Goal: Navigation & Orientation: Find specific page/section

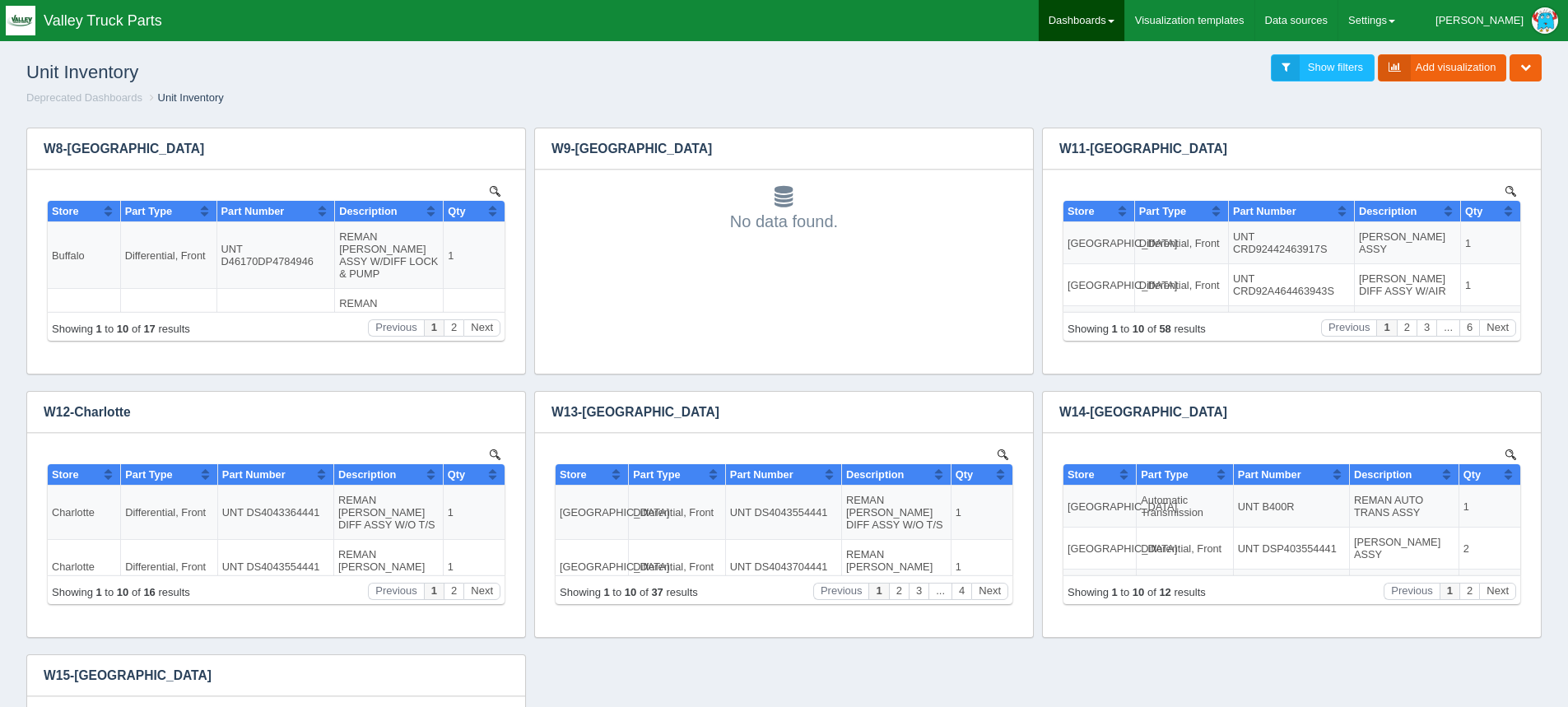
click at [776, 22] on link "Dashboards" at bounding box center [1082, 21] width 86 height 41
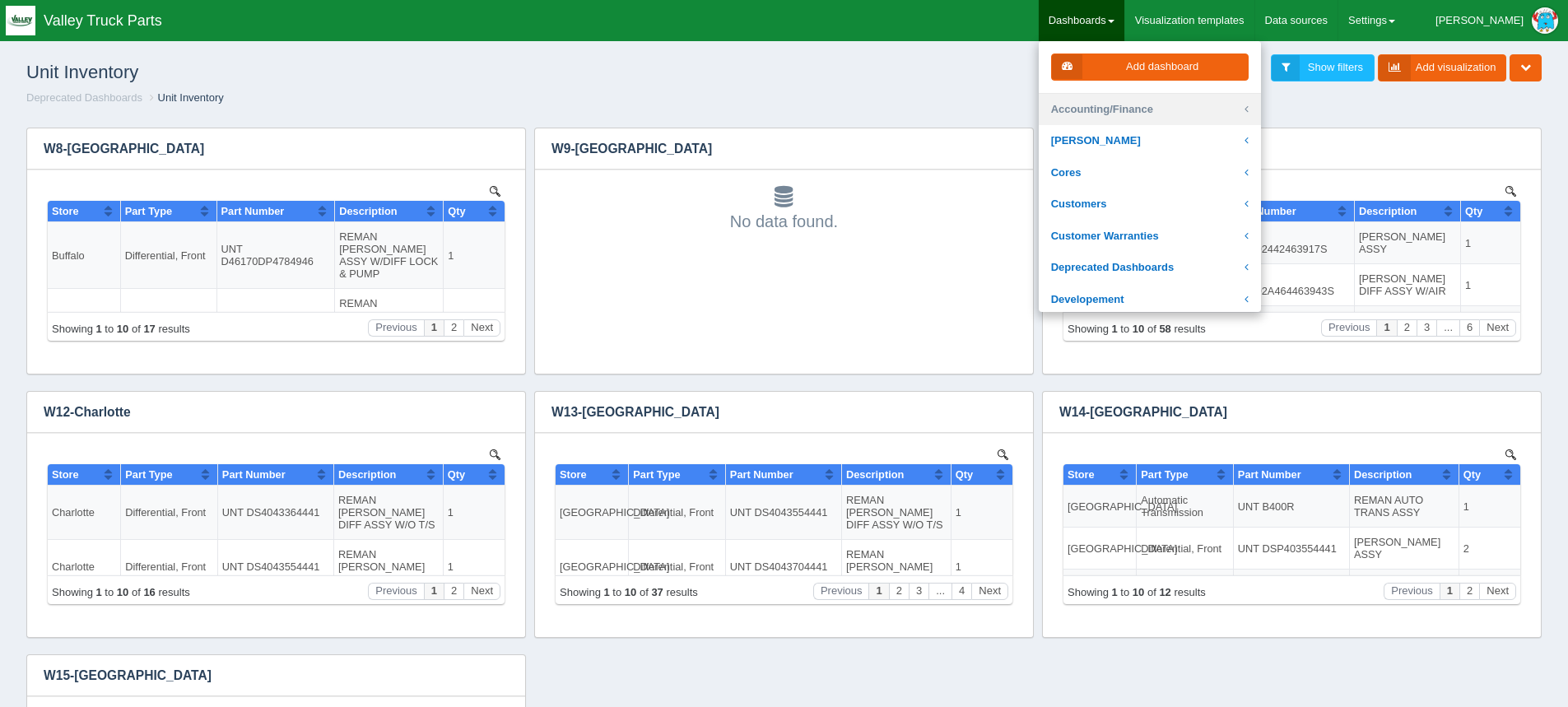
click at [776, 107] on link "Accounting/Finance" at bounding box center [1150, 109] width 223 height 32
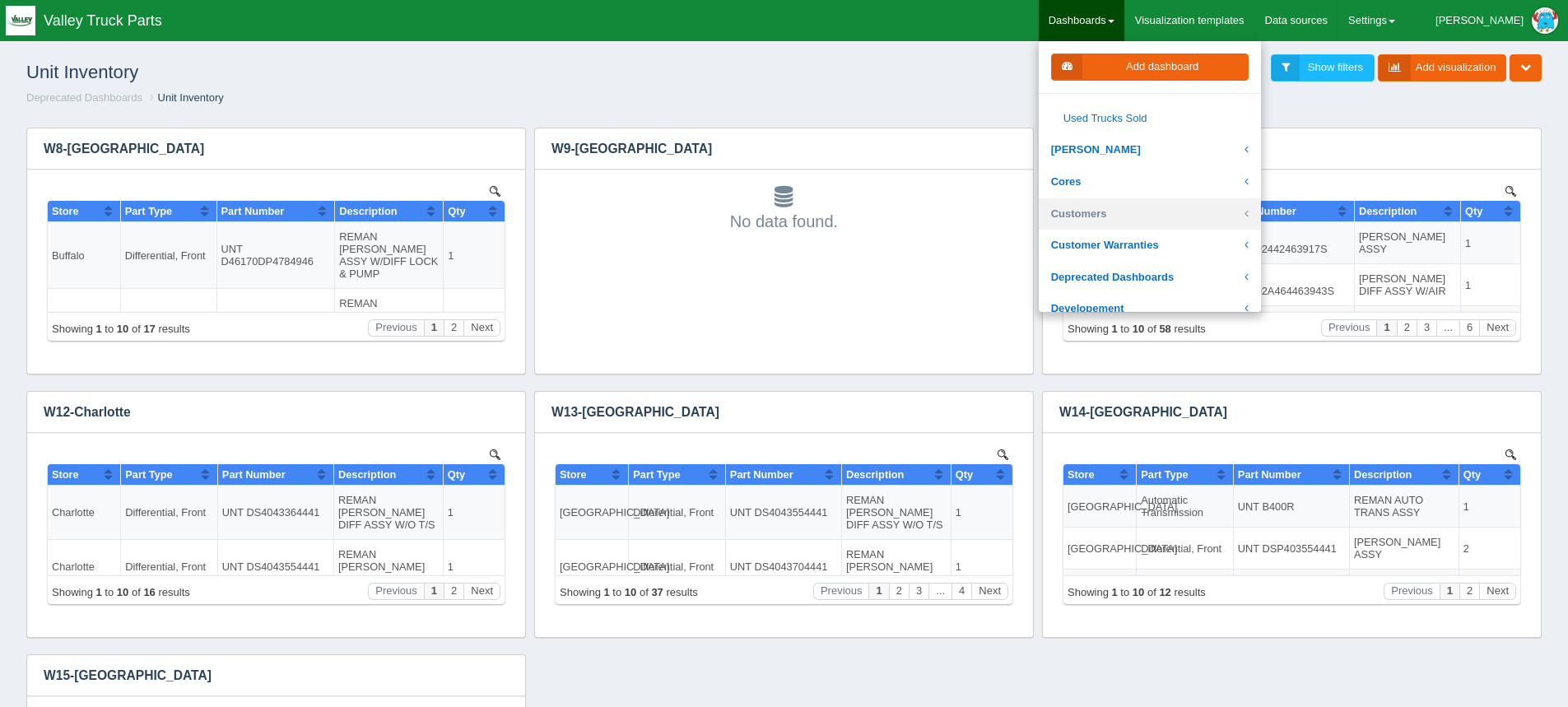
scroll to position [658, 0]
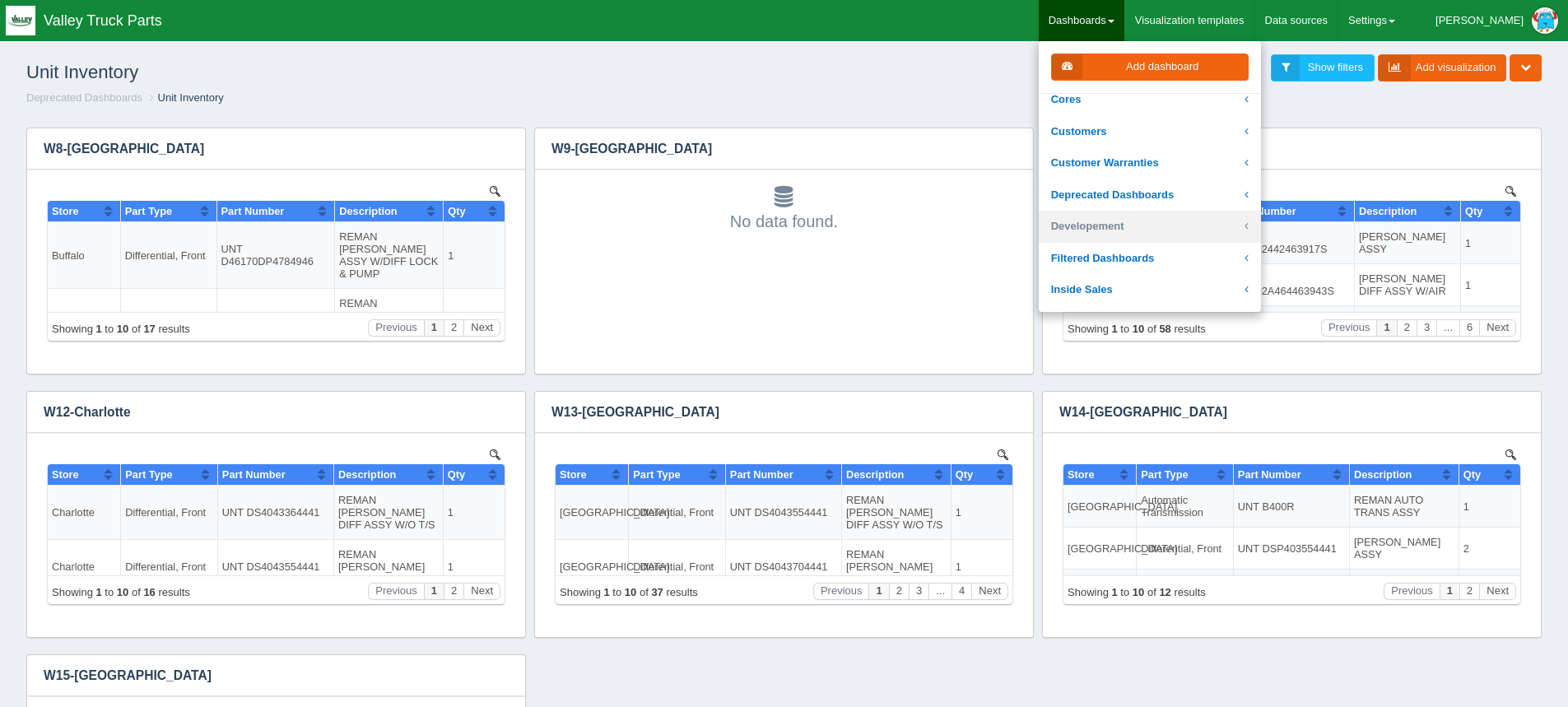
click at [776, 226] on link "Developement" at bounding box center [1150, 226] width 223 height 32
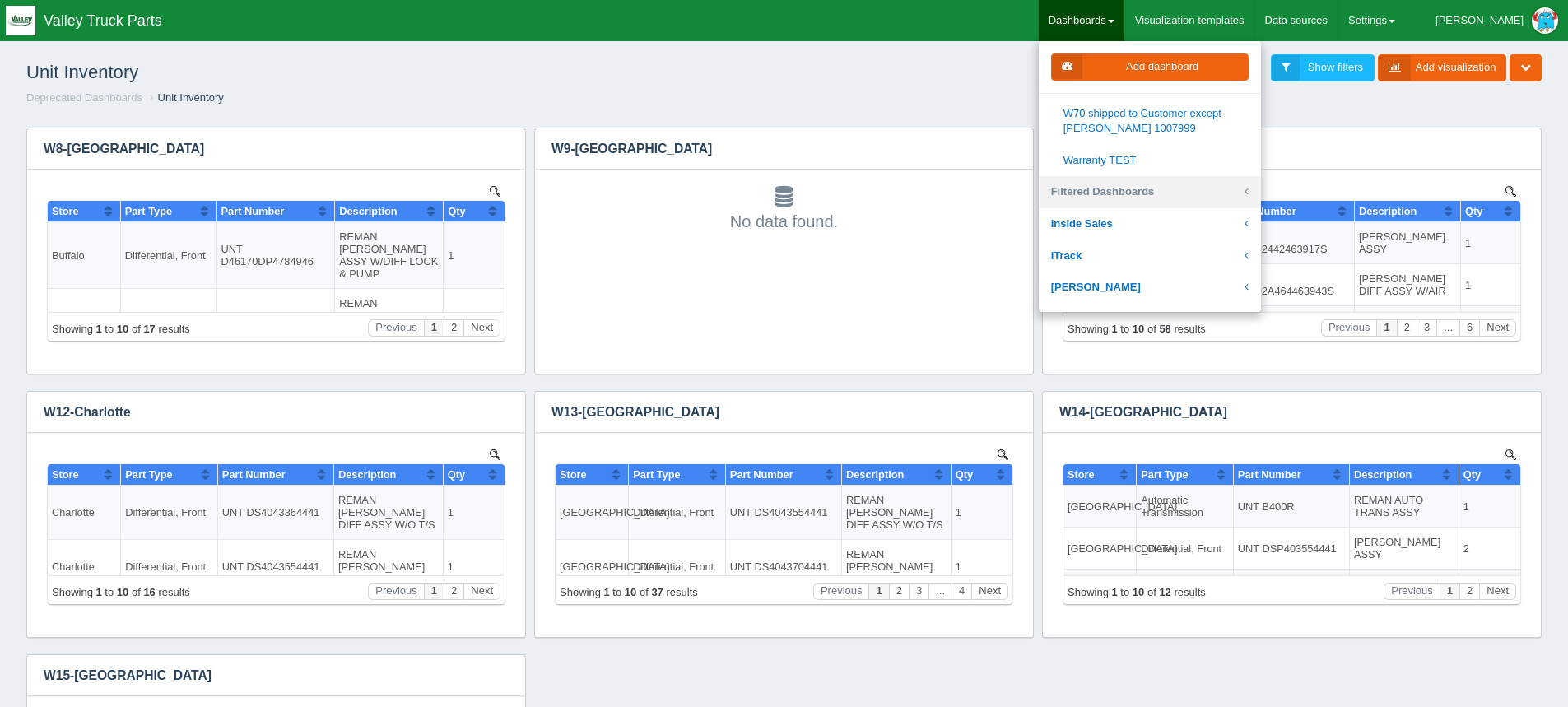
click at [776, 191] on link "Filtered Dashboards" at bounding box center [1150, 192] width 223 height 32
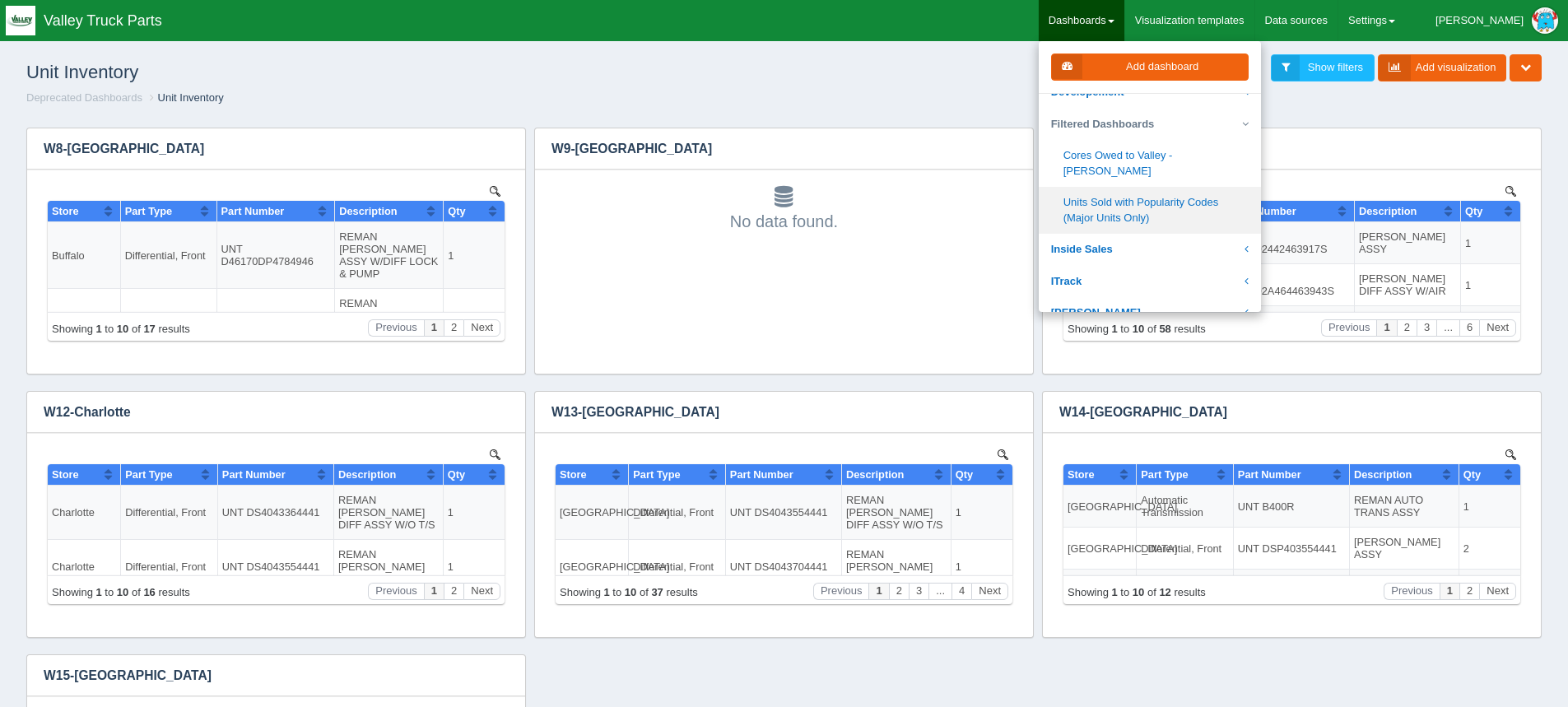
scroll to position [237, 0]
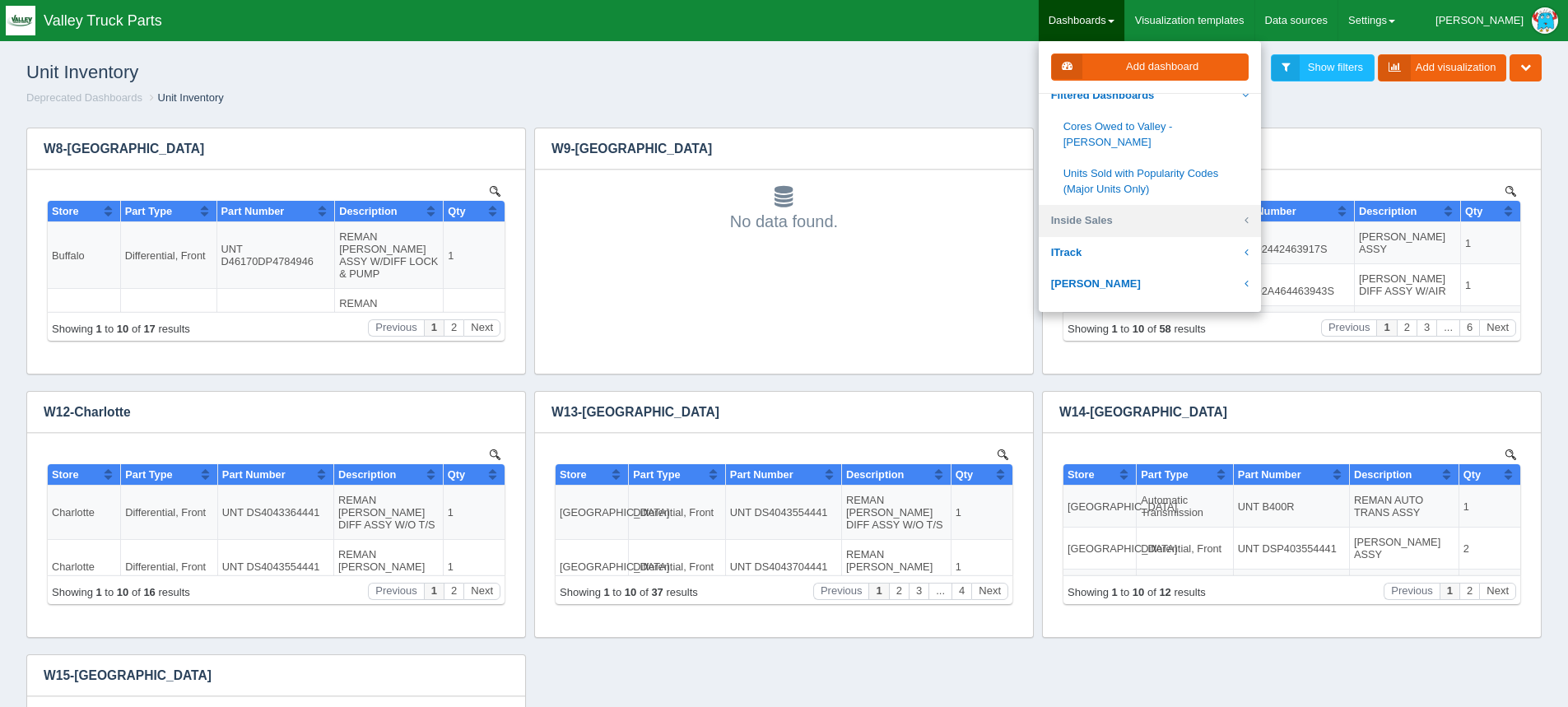
click at [776, 205] on link "Inside Sales" at bounding box center [1150, 221] width 223 height 32
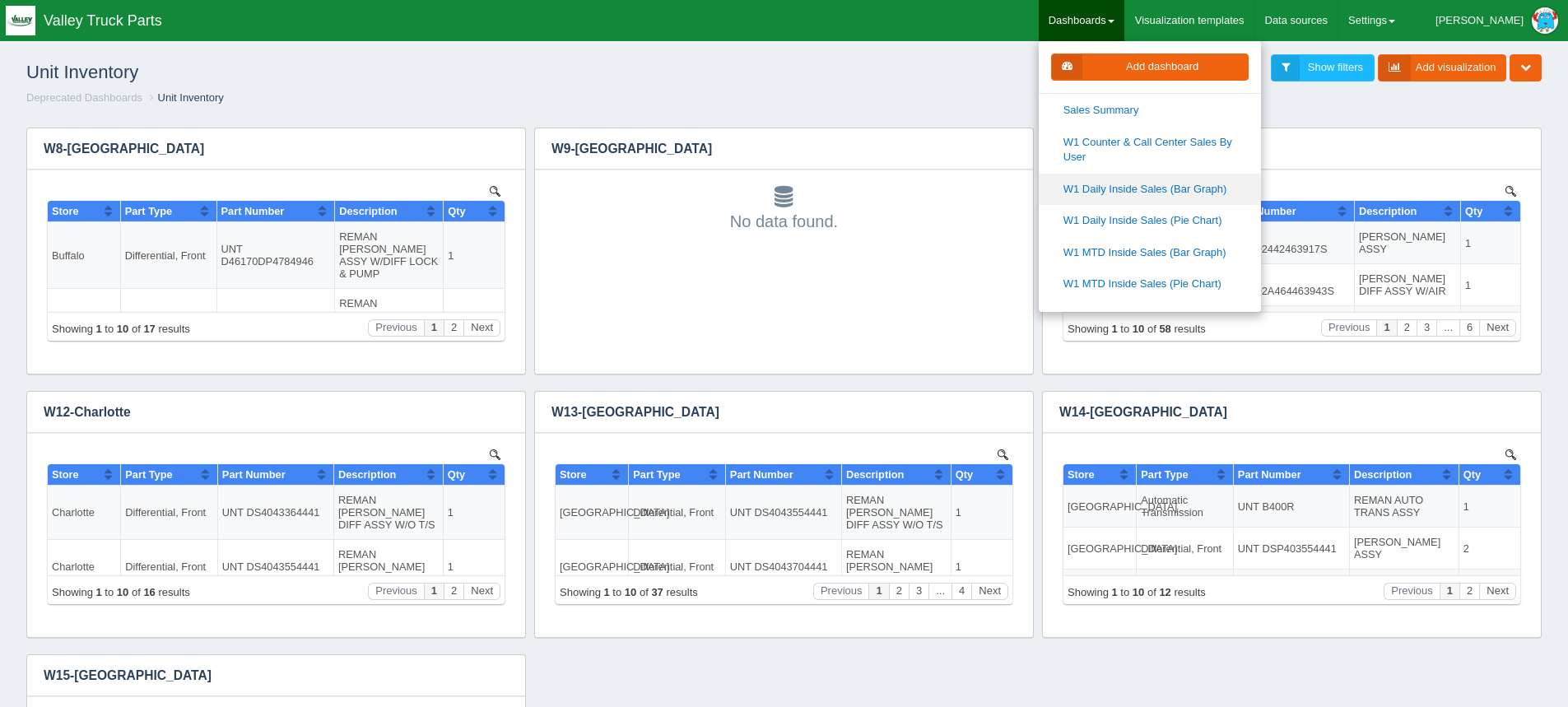
scroll to position [730, 0]
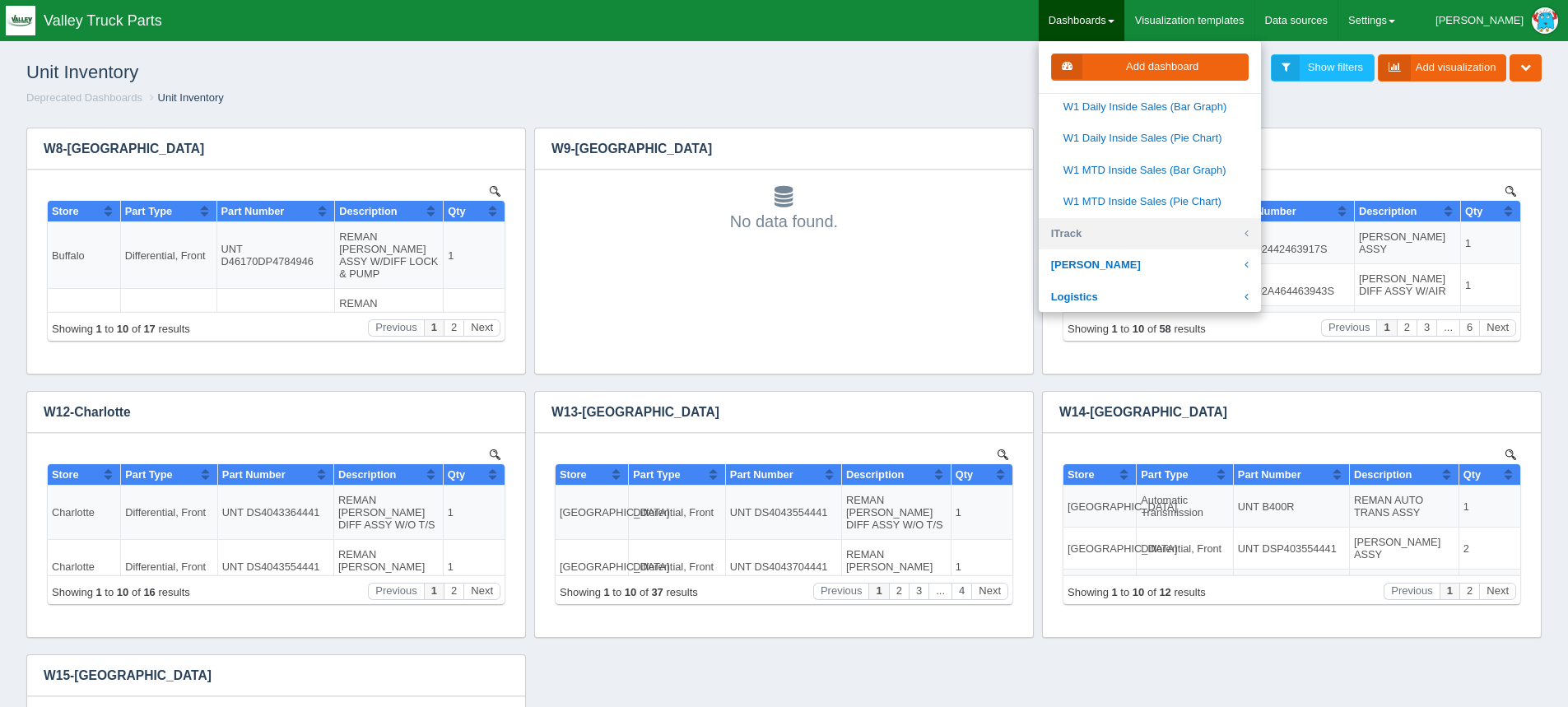
click at [776, 229] on link "ITrack" at bounding box center [1150, 234] width 223 height 32
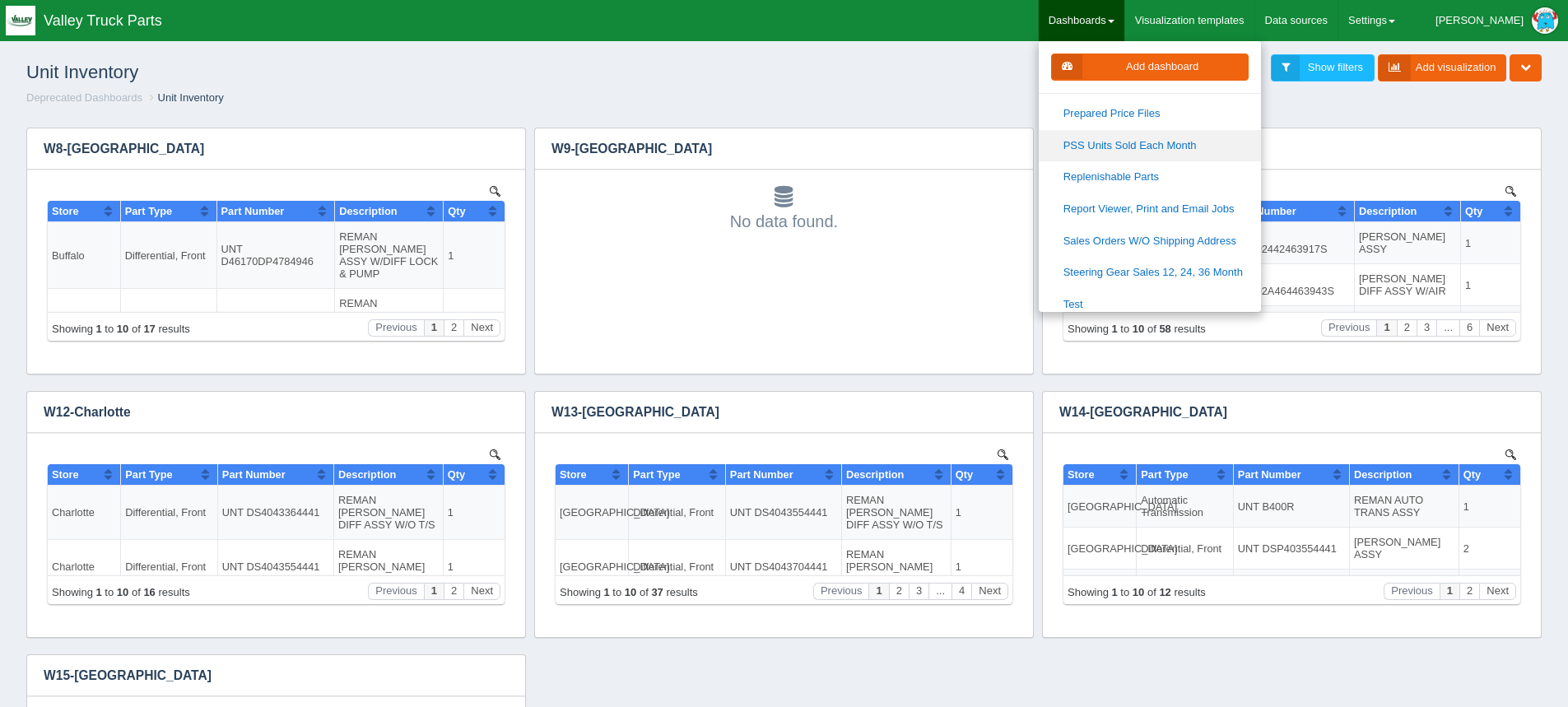
scroll to position [483, 0]
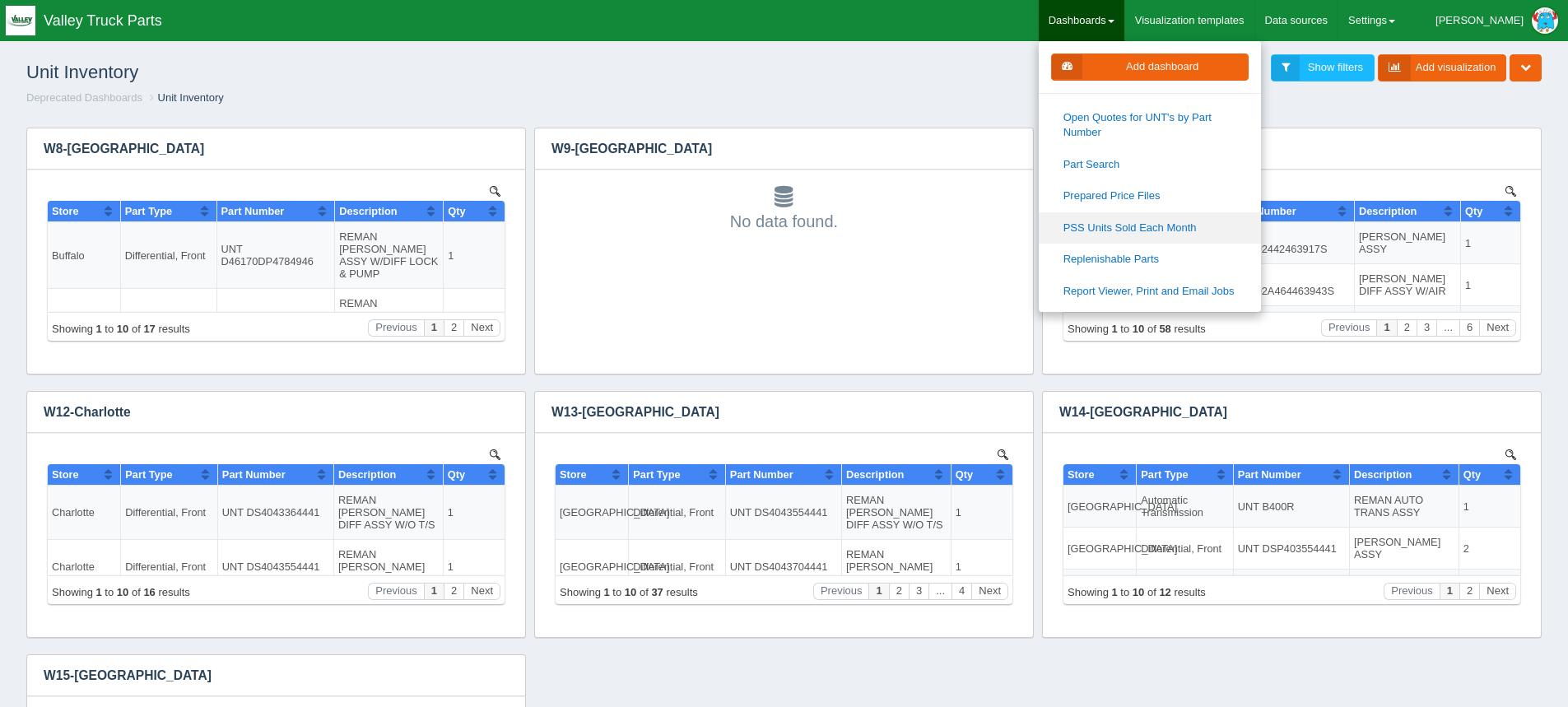
click at [776, 223] on link "PSS Units Sold Each Month" at bounding box center [1150, 228] width 223 height 32
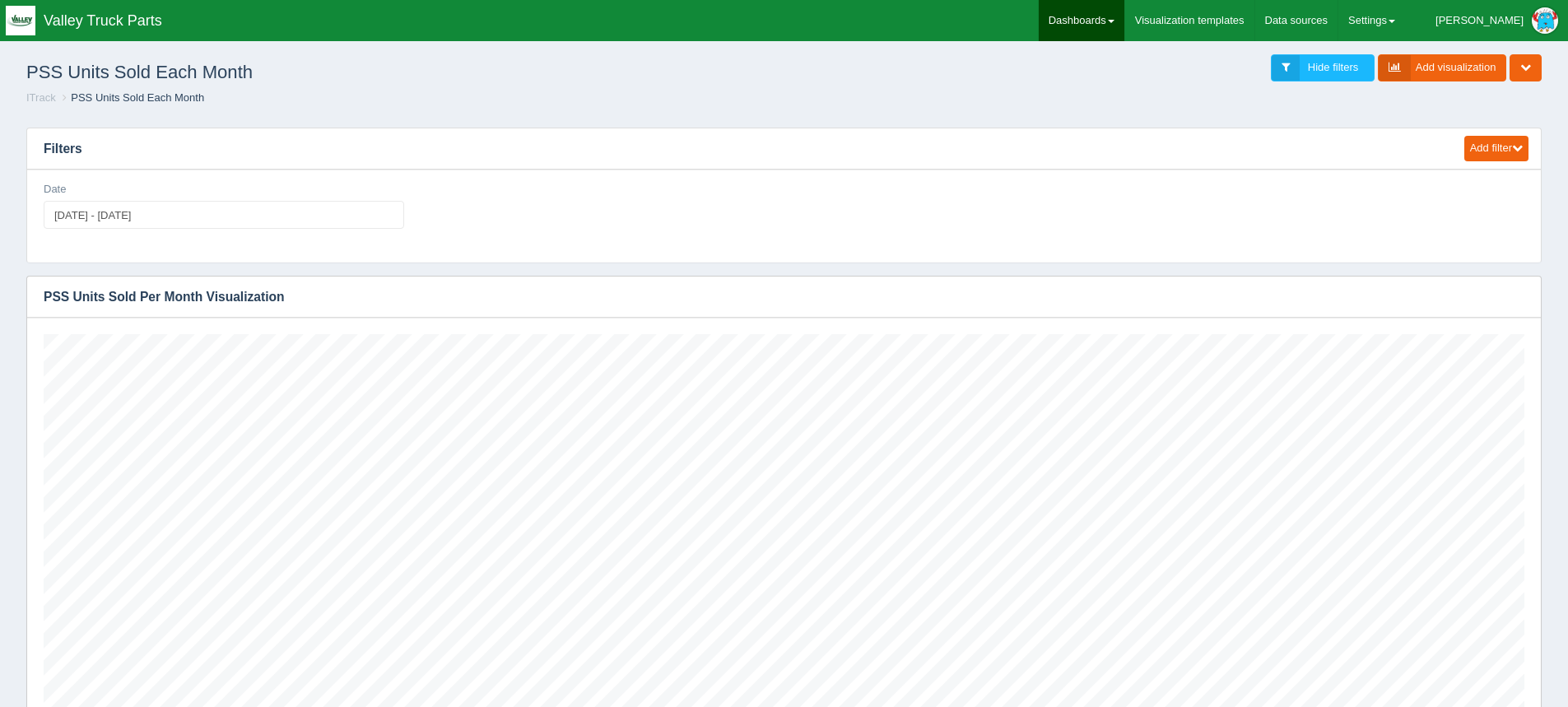
click at [1125, 18] on link "Dashboards" at bounding box center [1082, 21] width 86 height 41
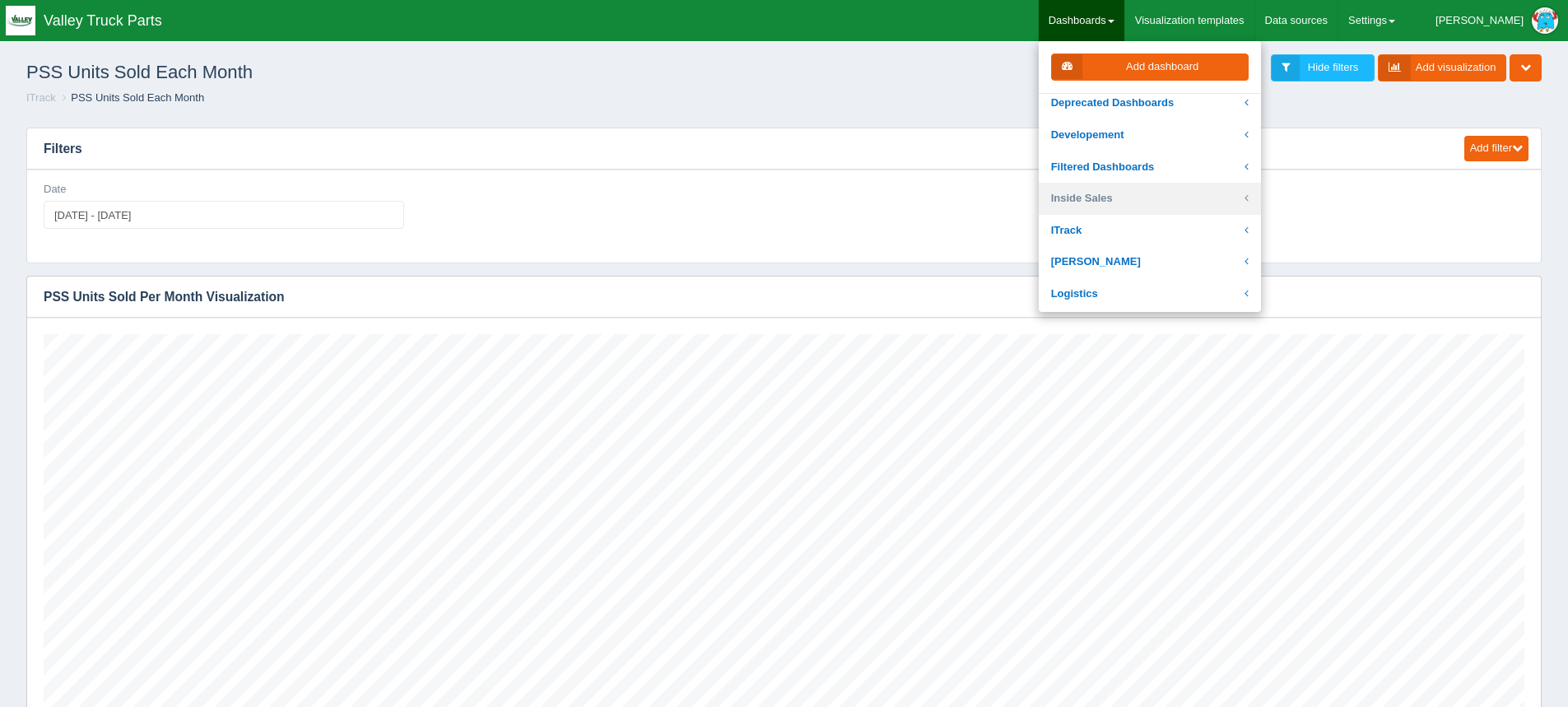
scroll to position [247, 0]
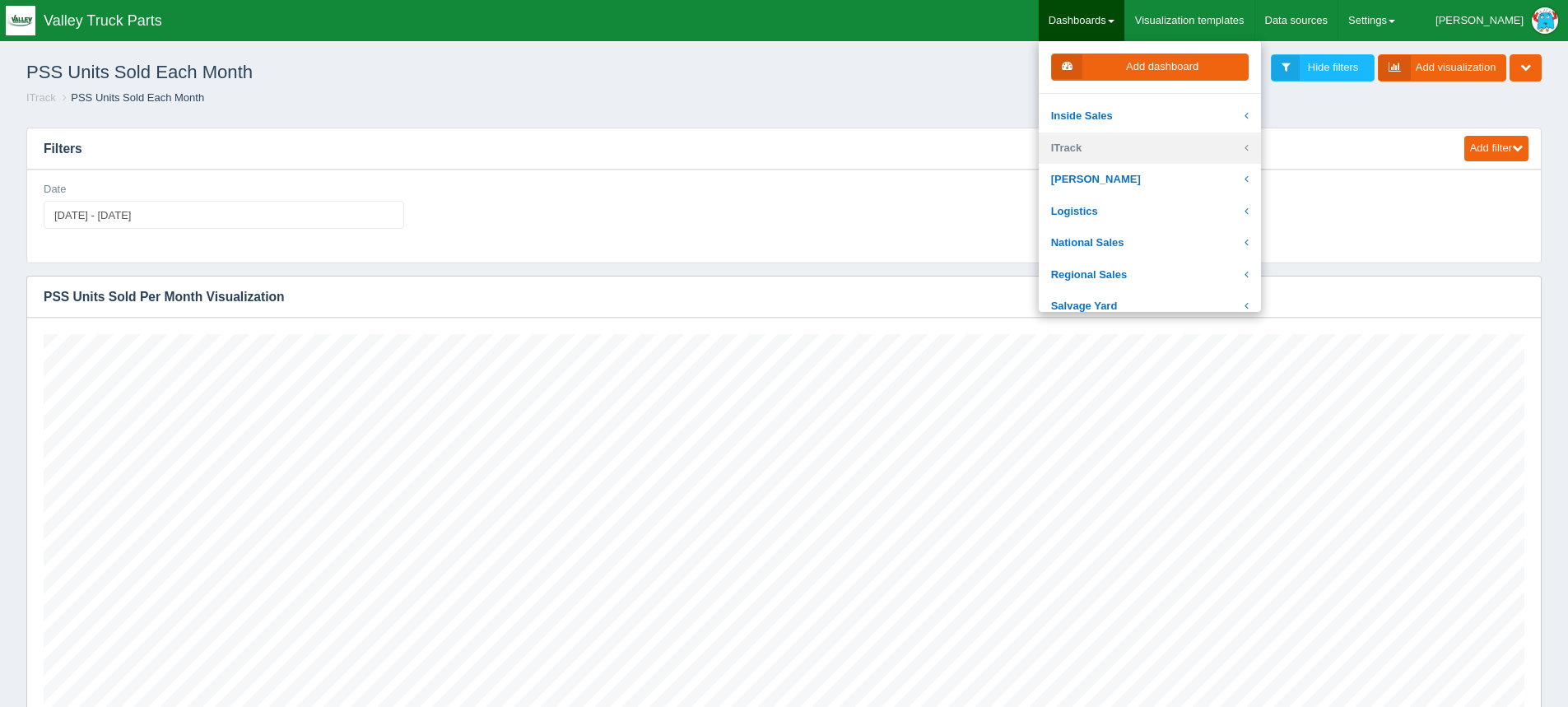
click at [1143, 147] on link "ITrack" at bounding box center [1150, 149] width 223 height 32
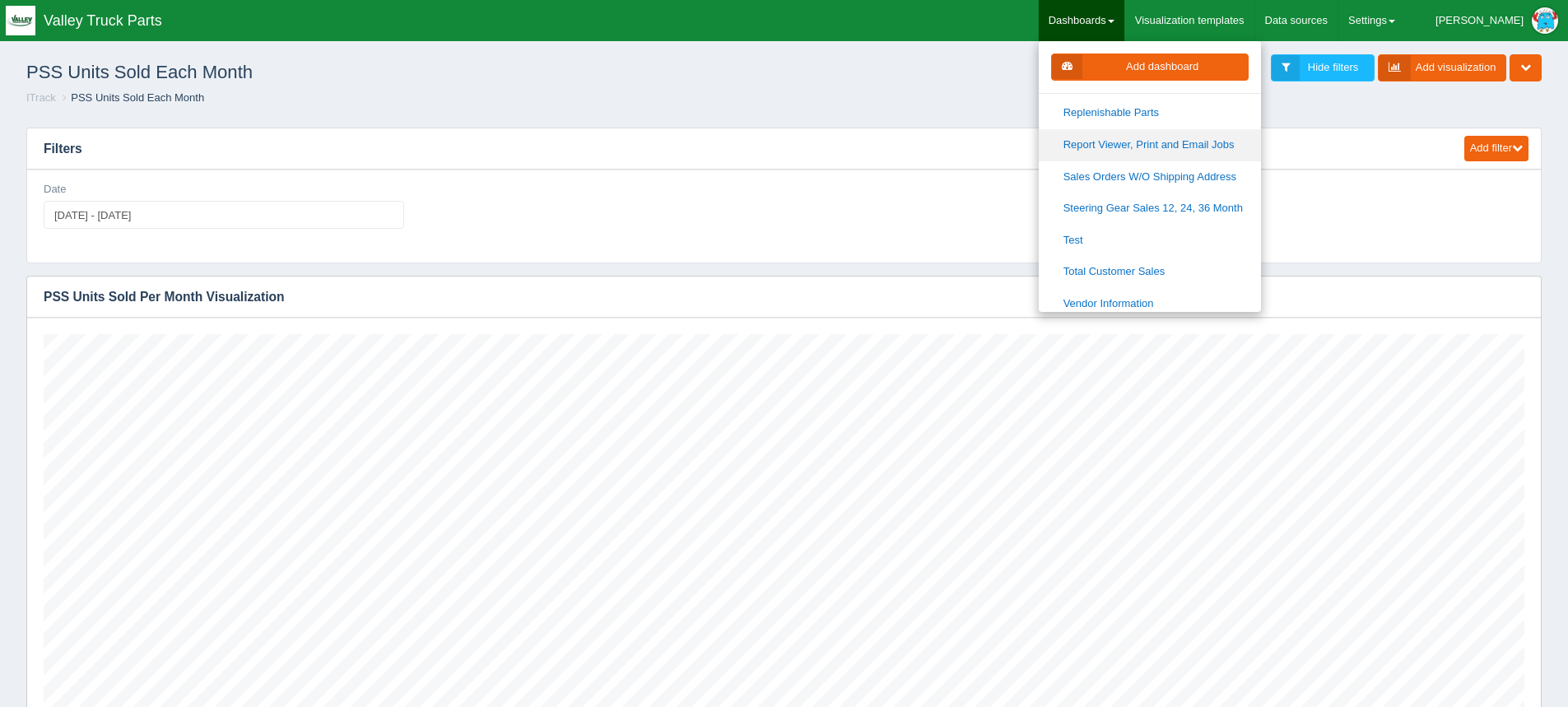
scroll to position [658, 0]
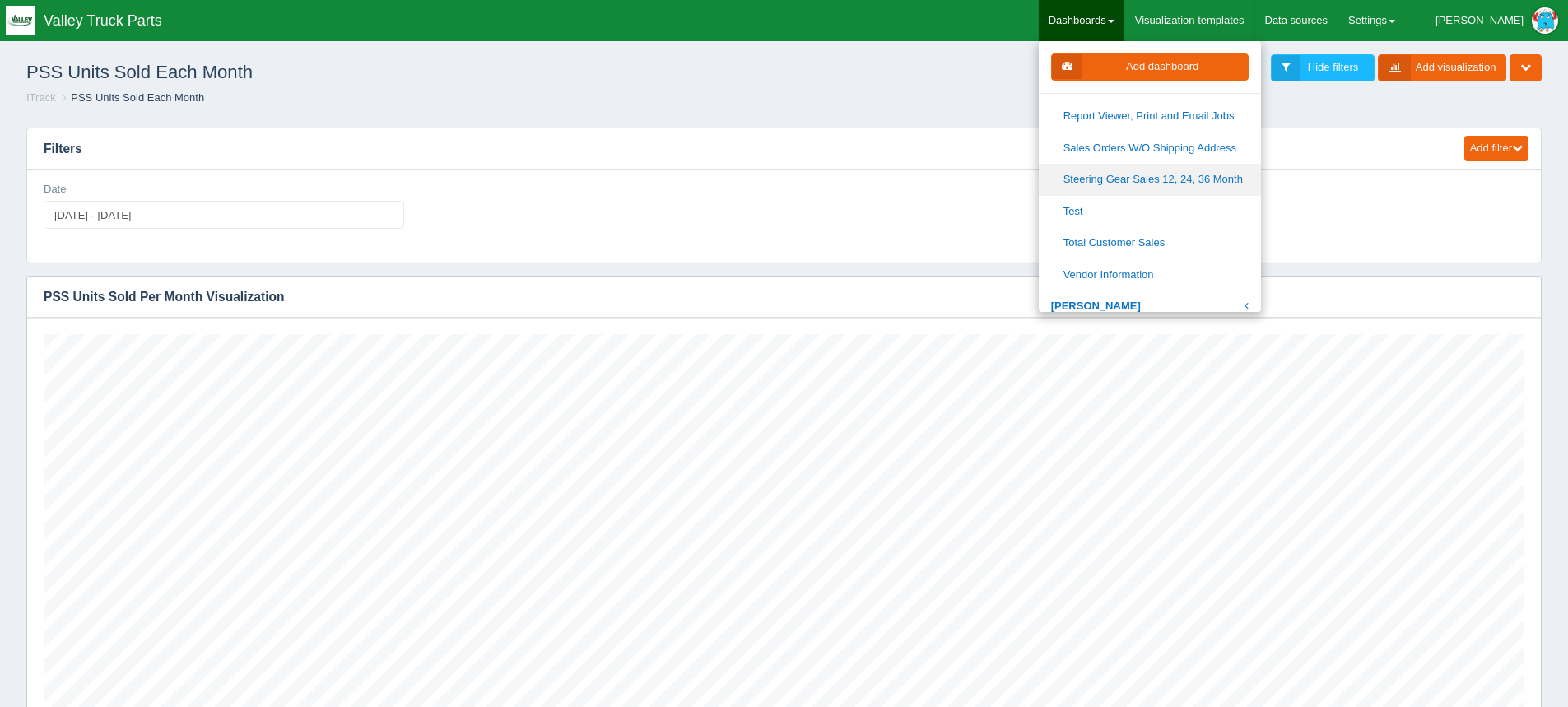
click at [1242, 179] on link "Steering Gear Sales 12, 24, 36 Month" at bounding box center [1150, 180] width 223 height 32
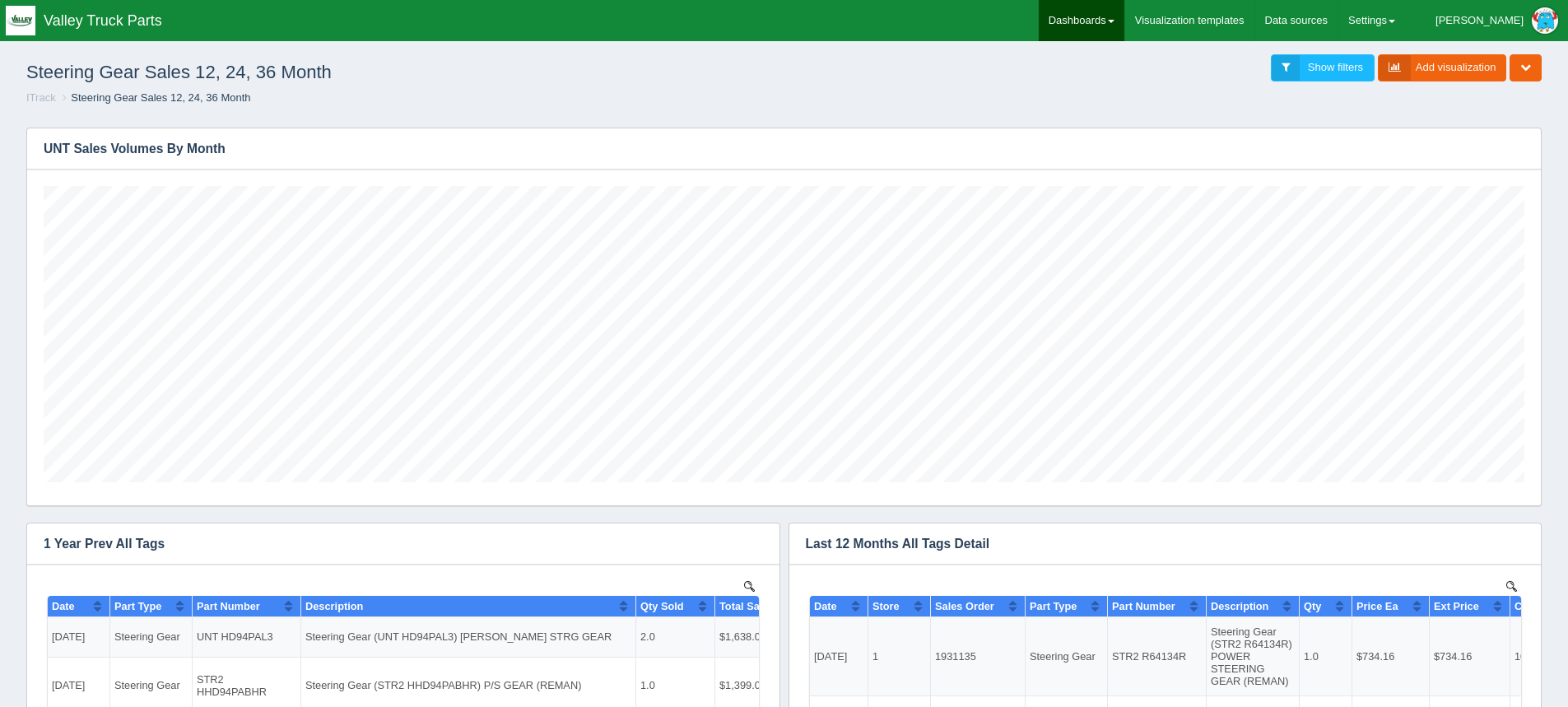
click at [1125, 18] on link "Dashboards" at bounding box center [1082, 21] width 86 height 41
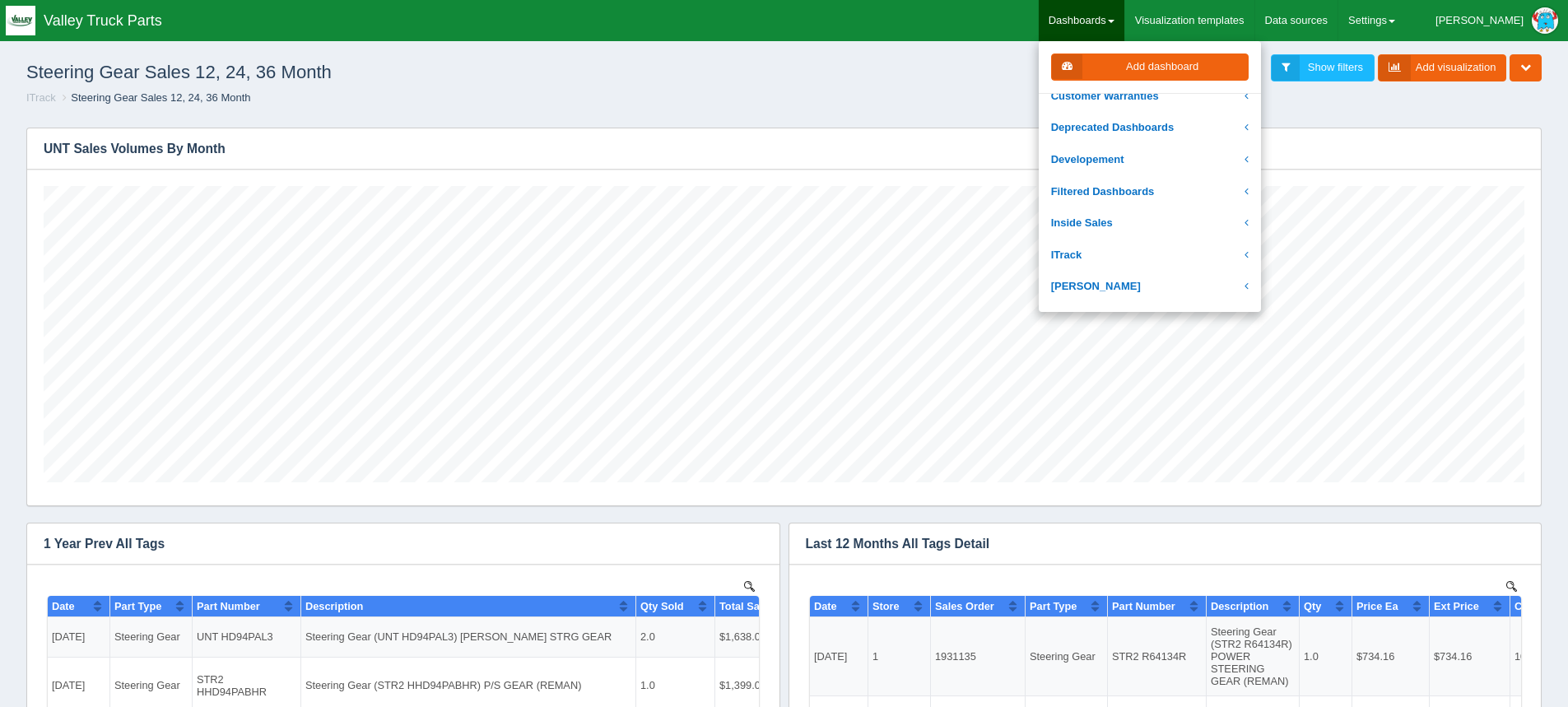
scroll to position [165, 0]
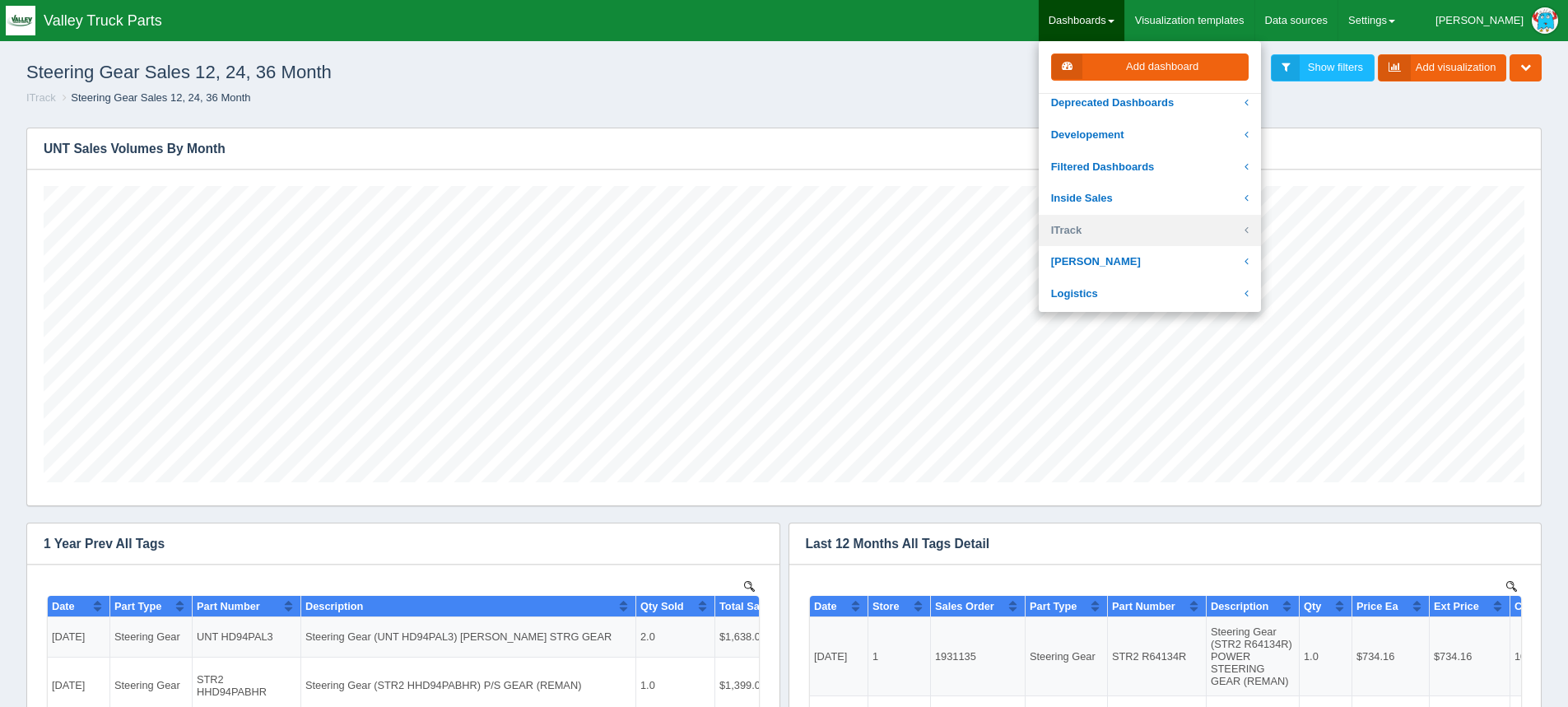
click at [1163, 226] on link "ITrack" at bounding box center [1150, 231] width 223 height 32
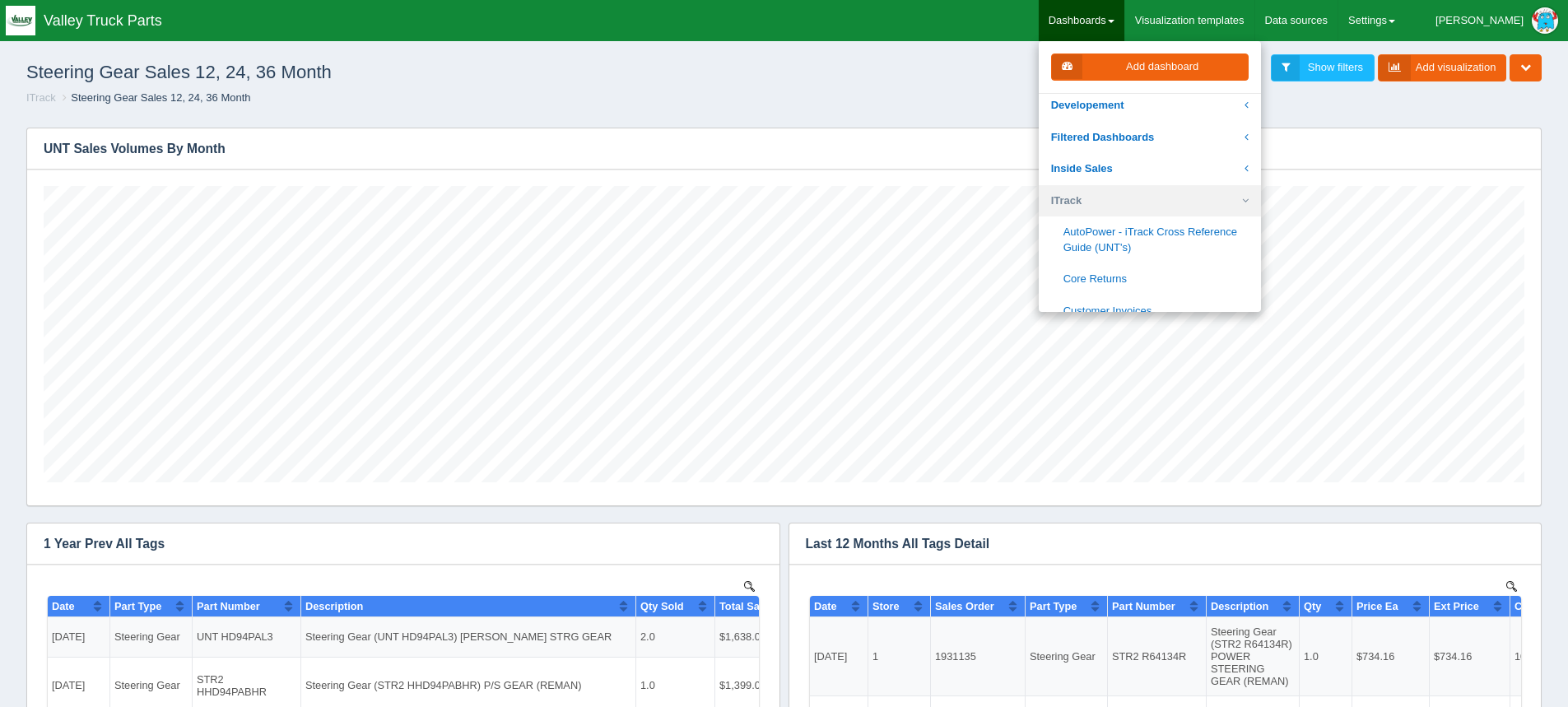
scroll to position [247, 0]
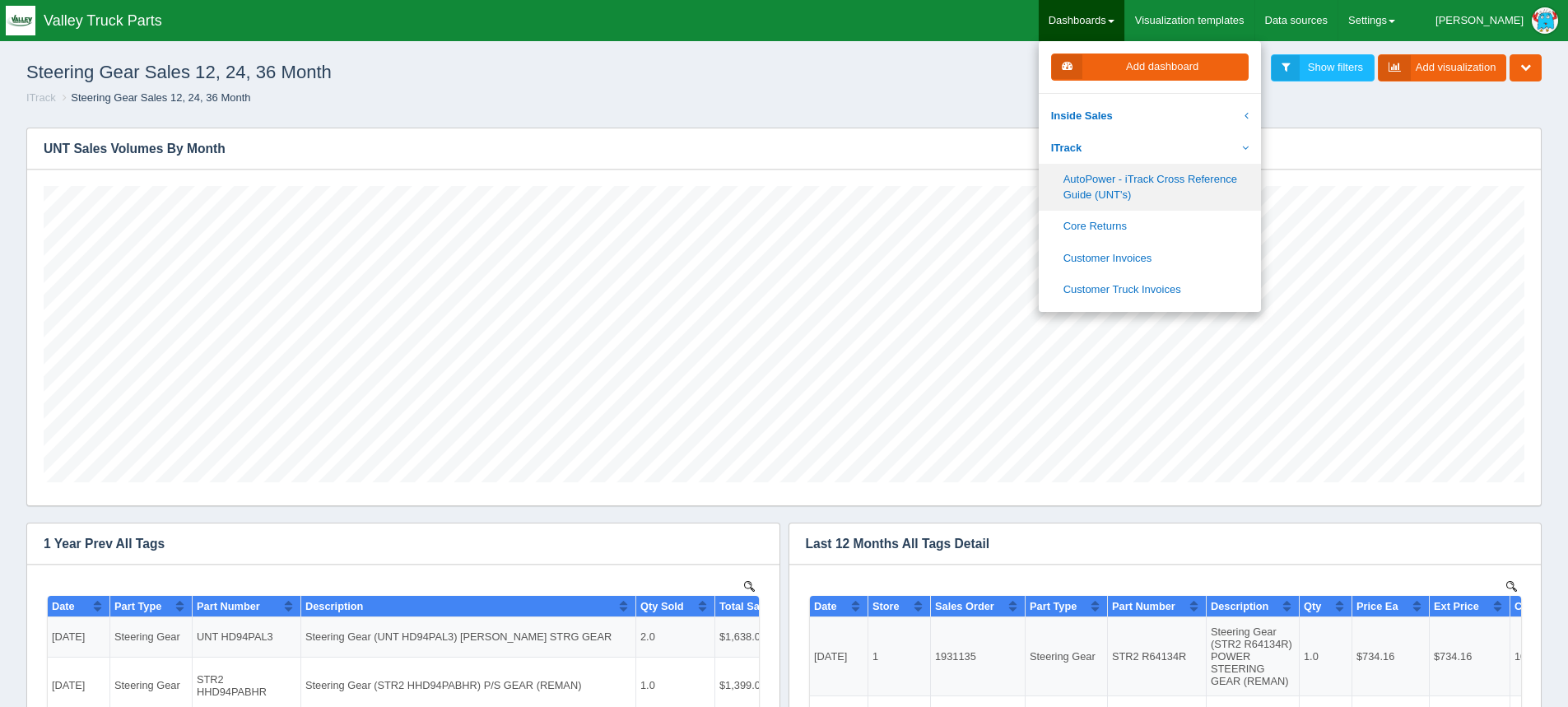
click at [1234, 179] on link "AutoPower - iTrack Cross Reference Guide (UNT's)" at bounding box center [1150, 187] width 223 height 47
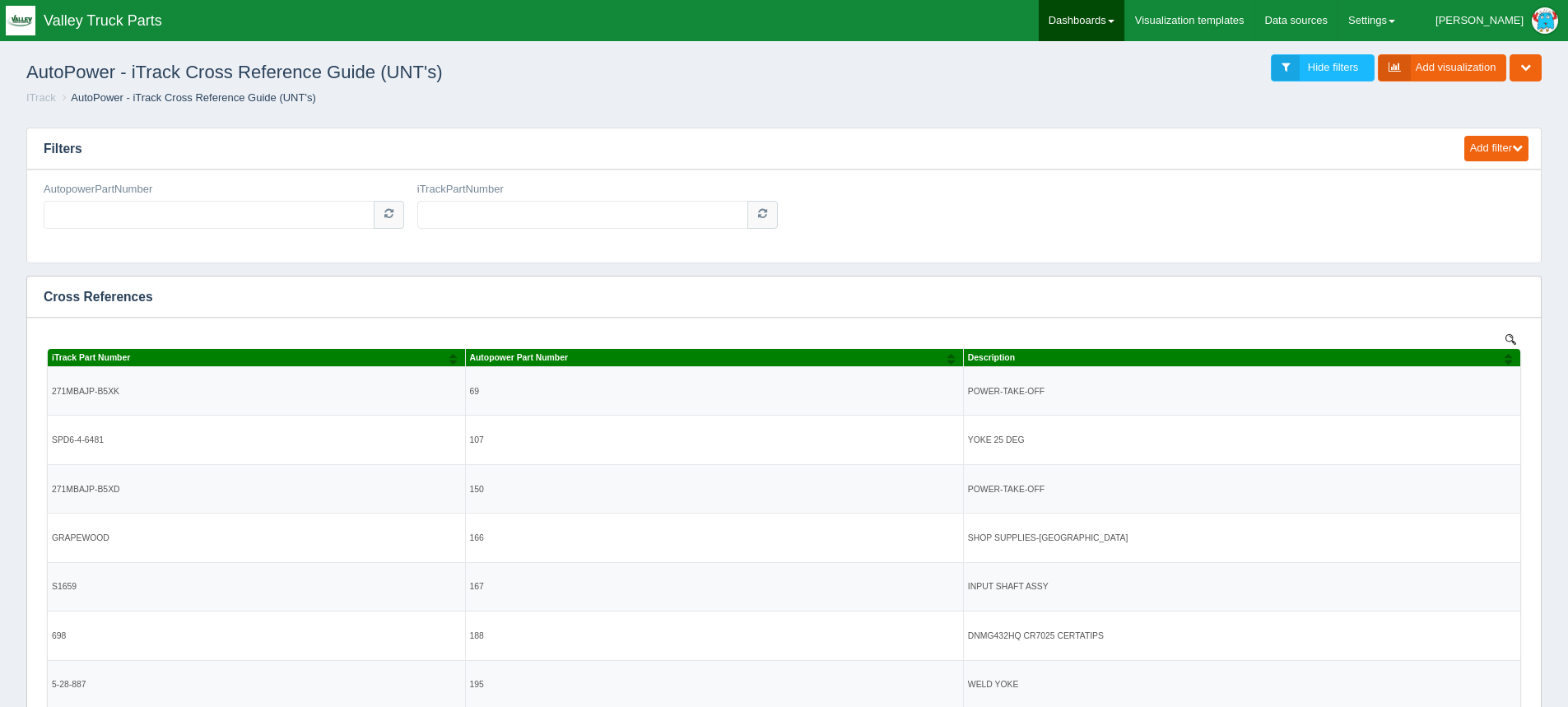
click at [1125, 17] on link "Dashboards" at bounding box center [1082, 21] width 86 height 41
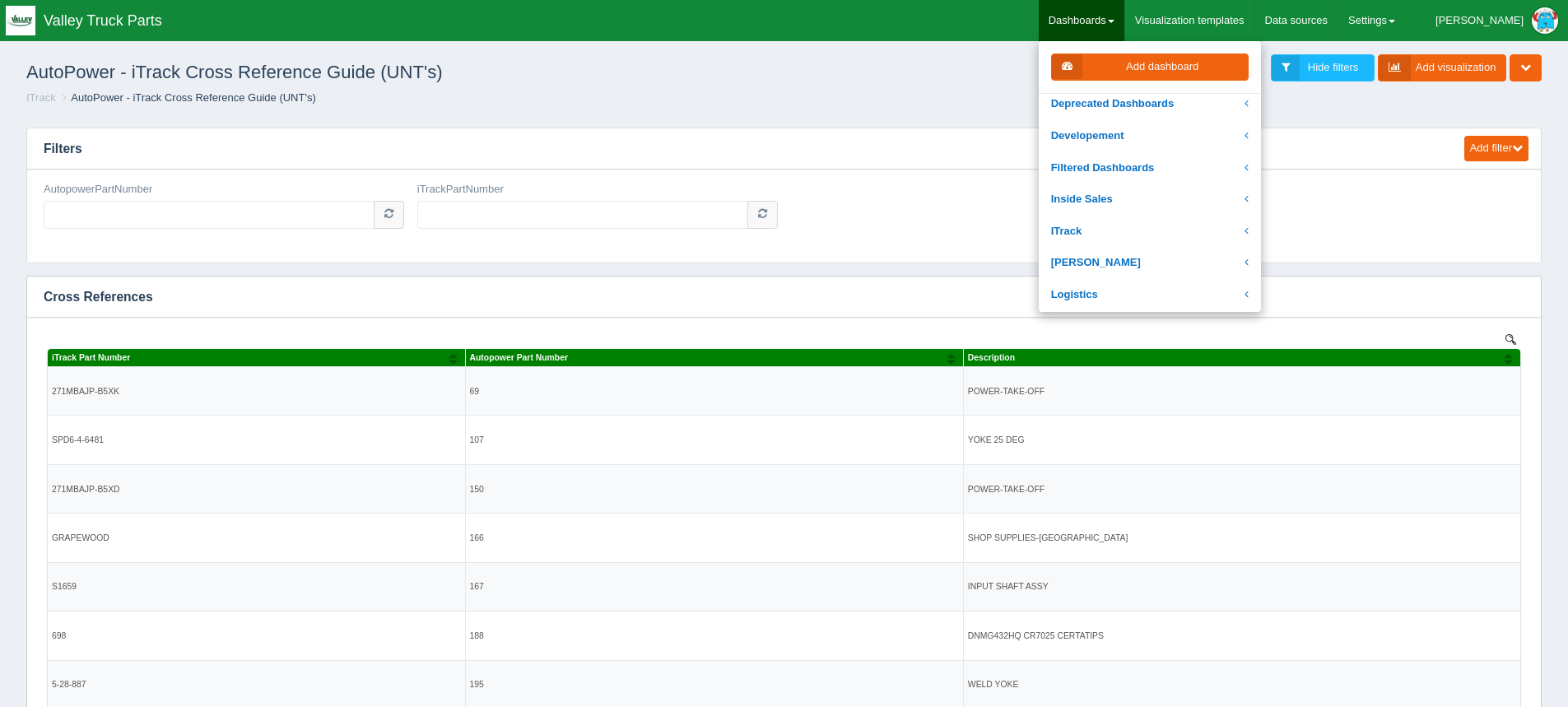
scroll to position [165, 0]
click at [1170, 224] on link "ITrack" at bounding box center [1150, 231] width 223 height 32
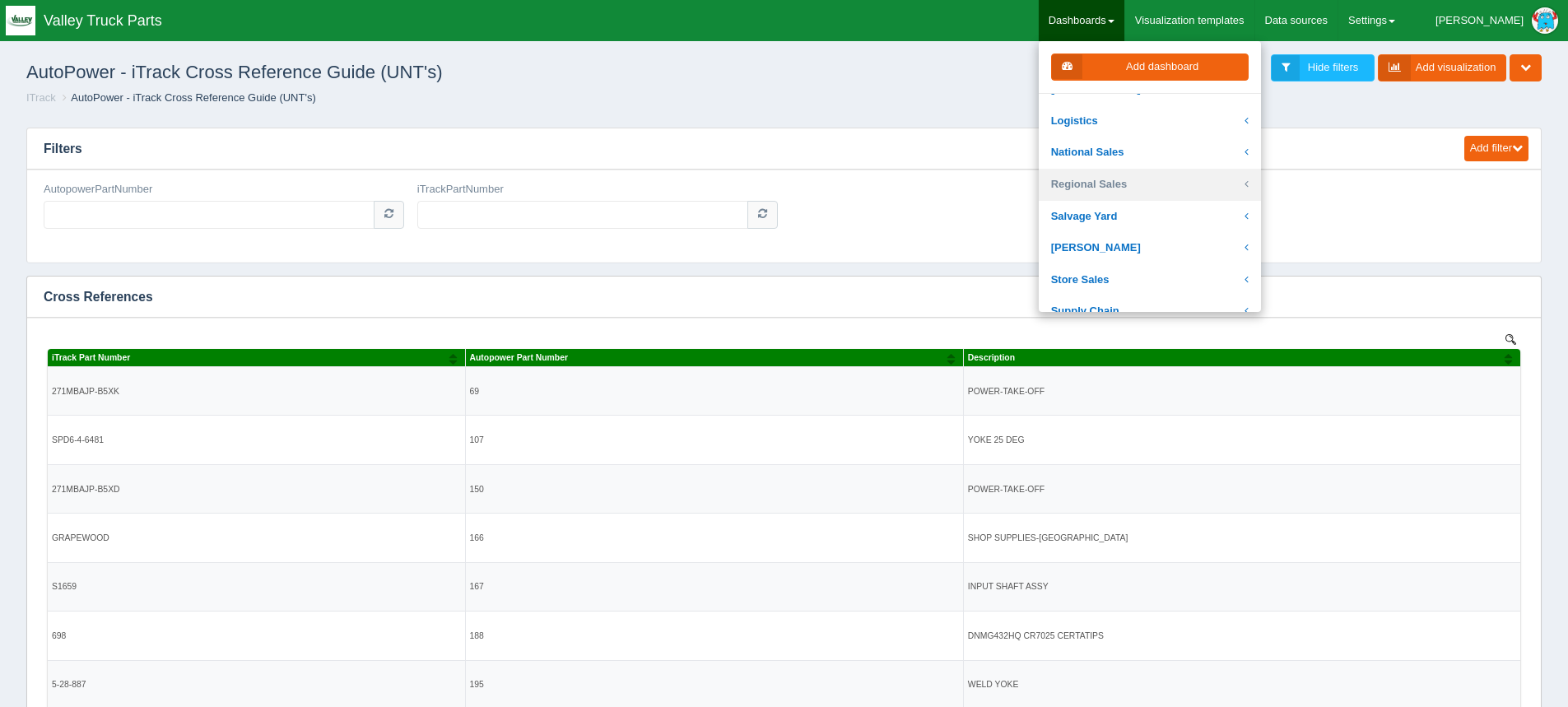
scroll to position [905, 0]
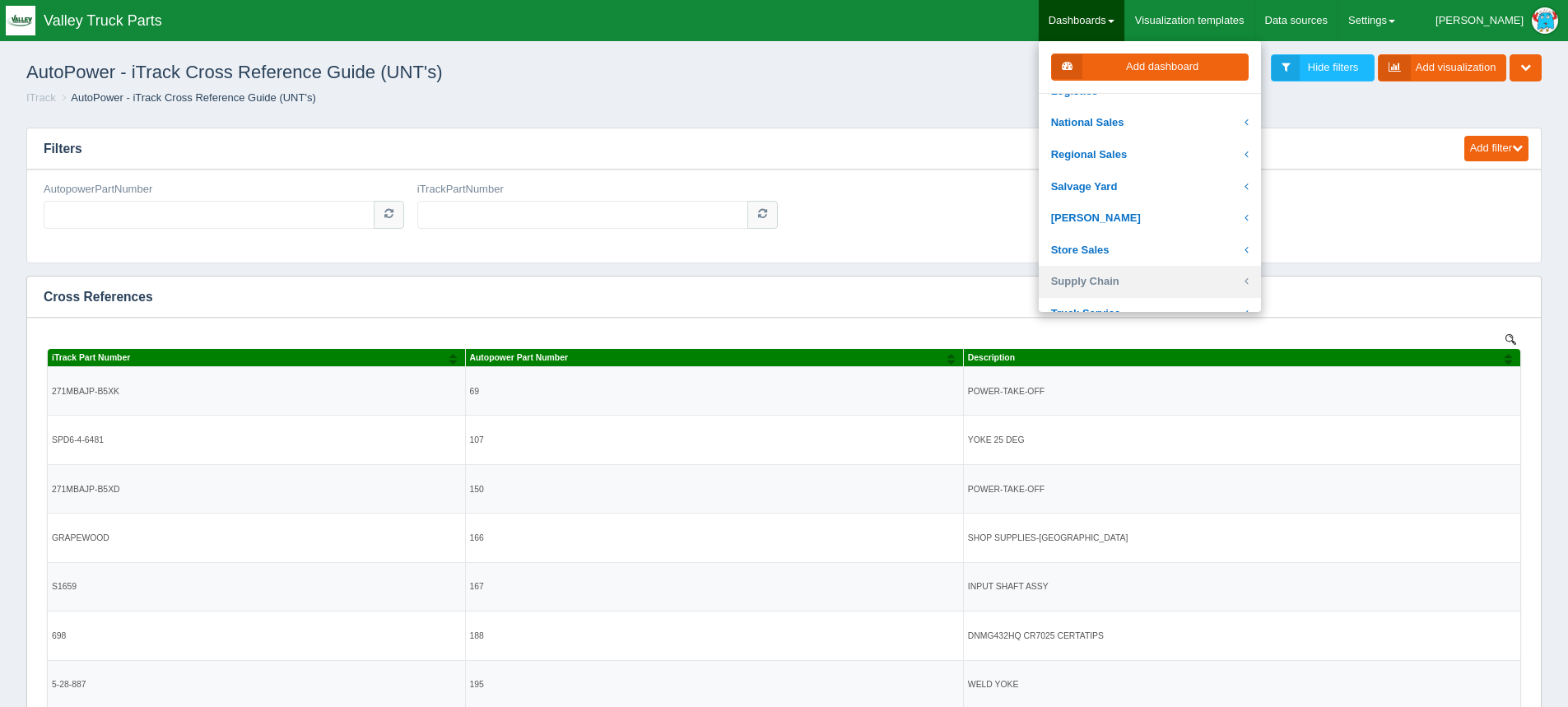
click at [1183, 276] on link "Supply Chain" at bounding box center [1150, 281] width 223 height 32
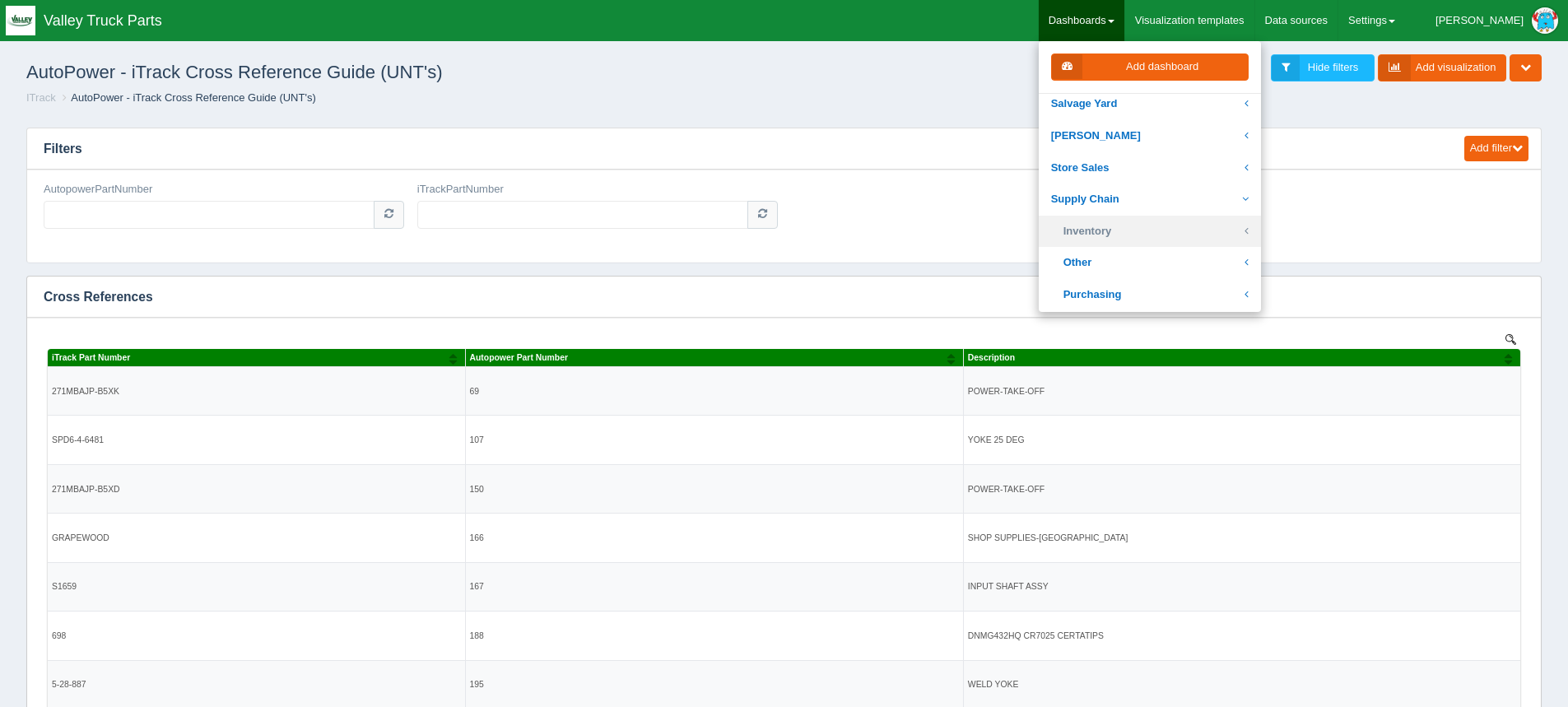
click at [1207, 231] on link "Inventory" at bounding box center [1150, 232] width 223 height 32
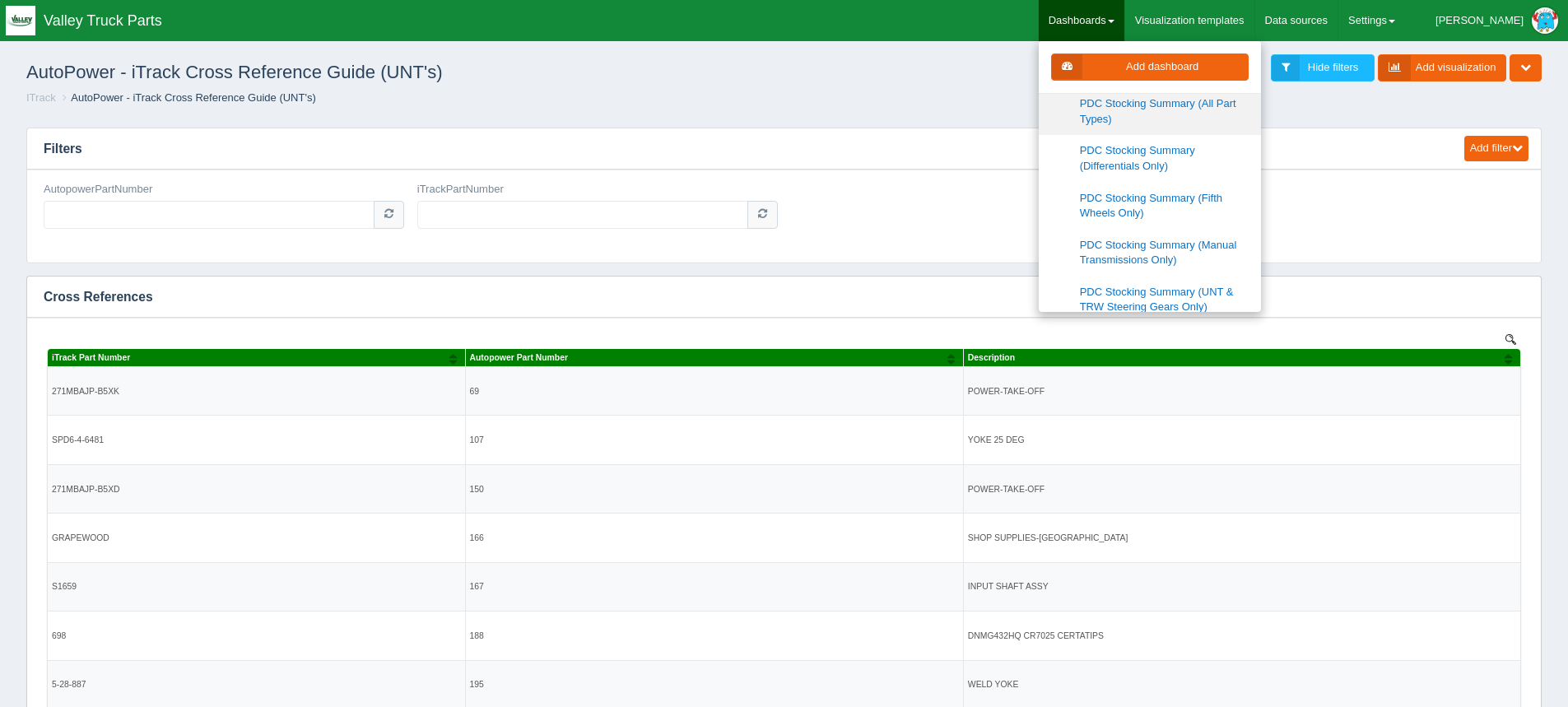
scroll to position [944, 0]
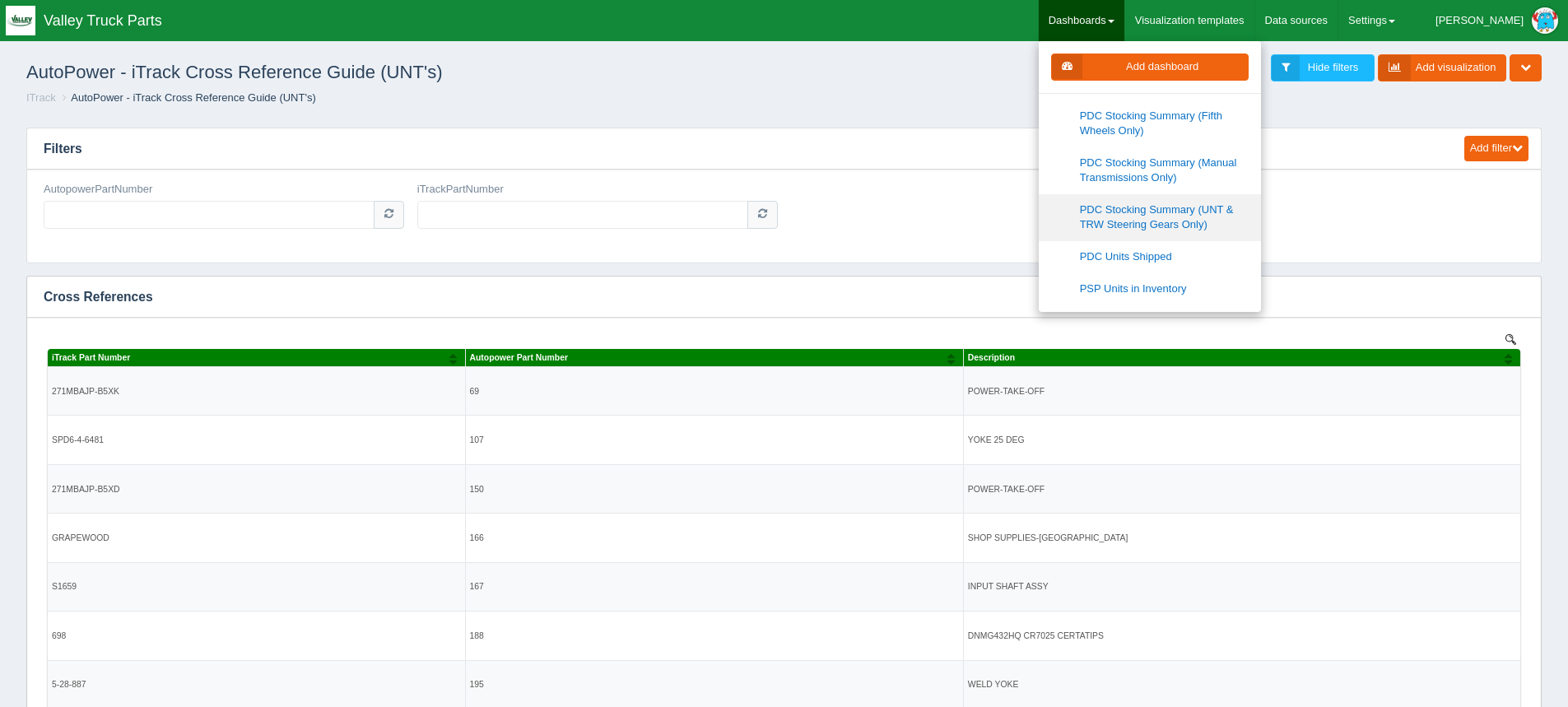
click at [1253, 205] on link "PDC Stocking Summary (UNT & TRW Steering Gears Only)" at bounding box center [1150, 218] width 223 height 47
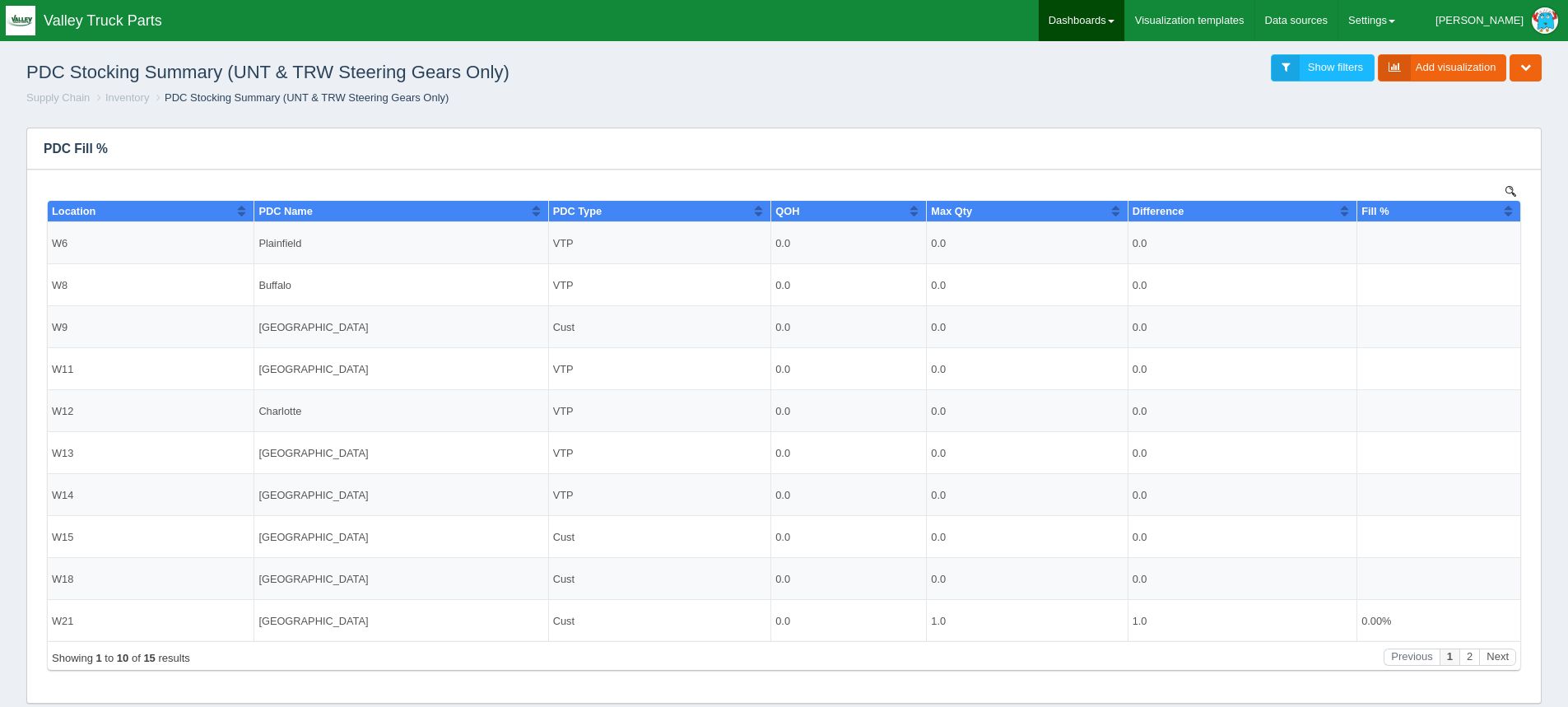
click at [1125, 17] on link "Dashboards" at bounding box center [1082, 21] width 86 height 41
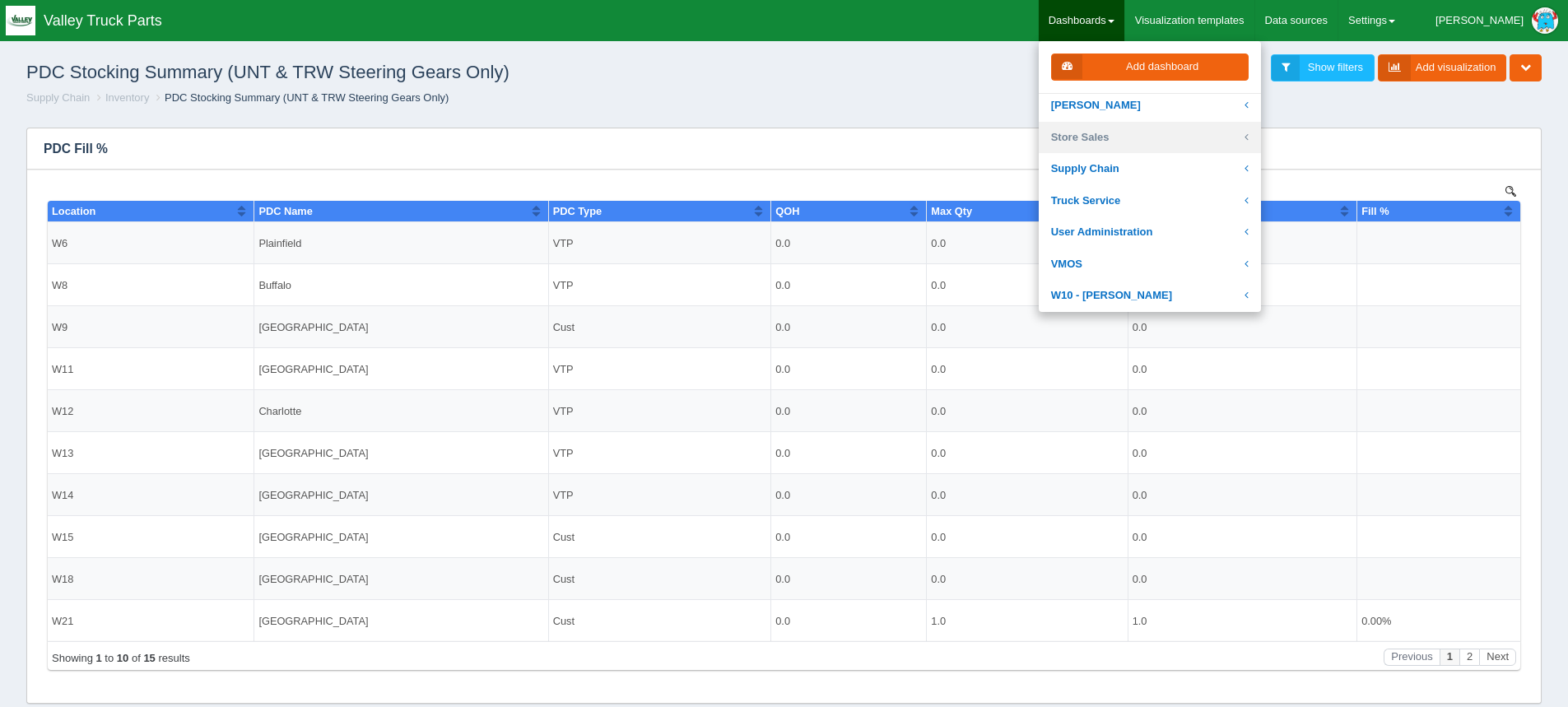
scroll to position [494, 0]
click at [1217, 155] on link "Supply Chain" at bounding box center [1150, 155] width 223 height 32
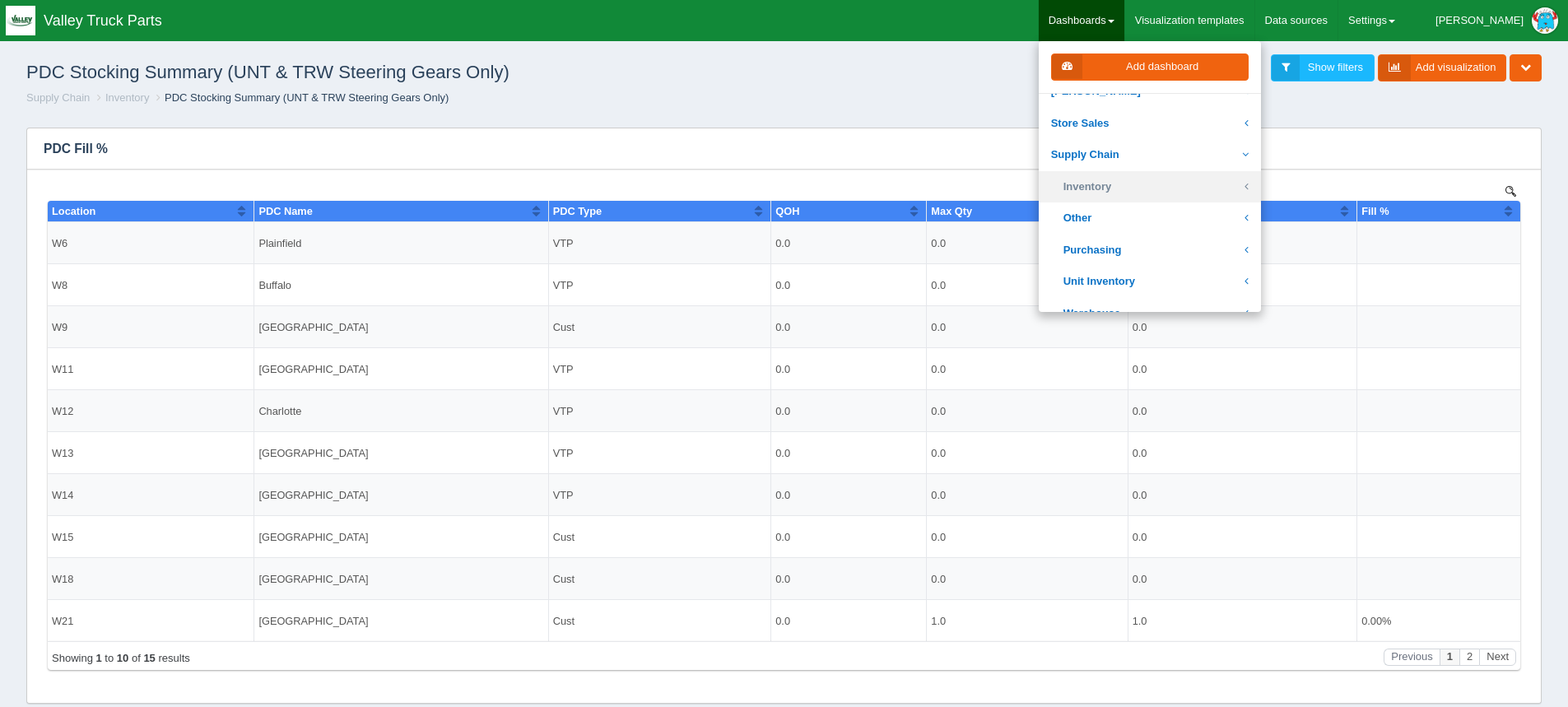
click at [1154, 186] on link "Inventory" at bounding box center [1150, 187] width 223 height 32
click at [1153, 186] on link "Inventory" at bounding box center [1150, 187] width 223 height 32
click at [1154, 283] on link "Unit Inventory" at bounding box center [1150, 281] width 223 height 32
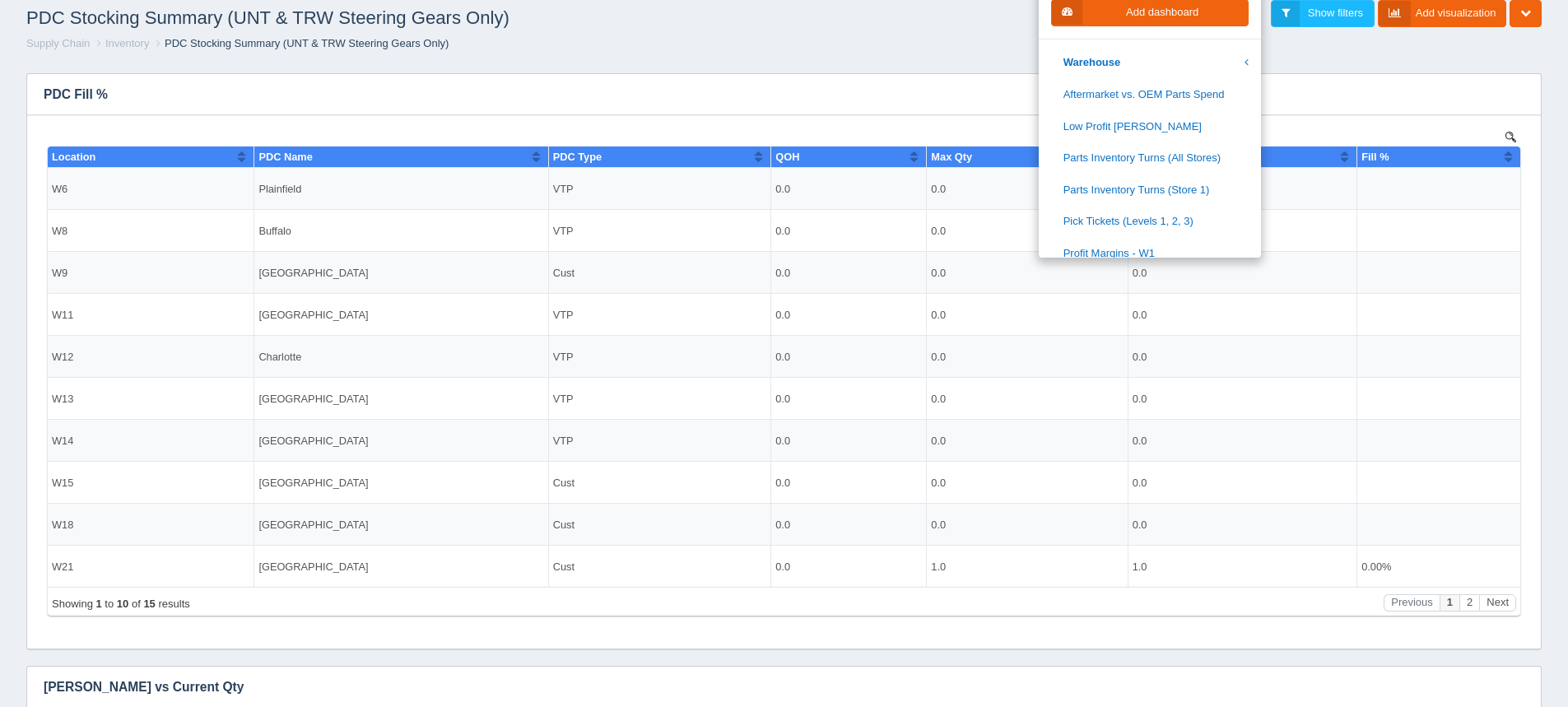
scroll to position [82, 0]
